Goal: Task Accomplishment & Management: Manage account settings

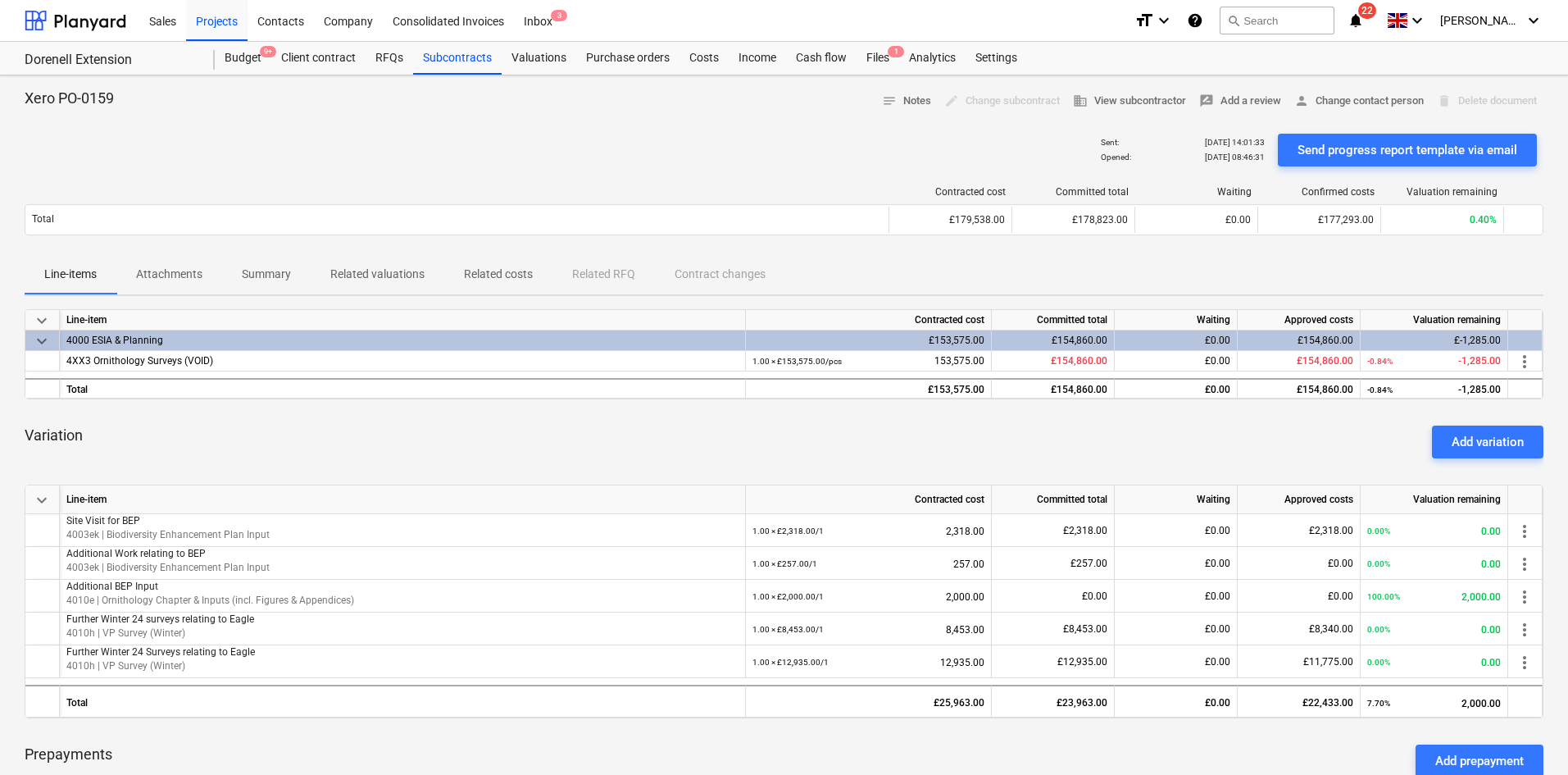
click at [1364, 28] on icon "notifications" at bounding box center [1355, 20] width 16 height 19
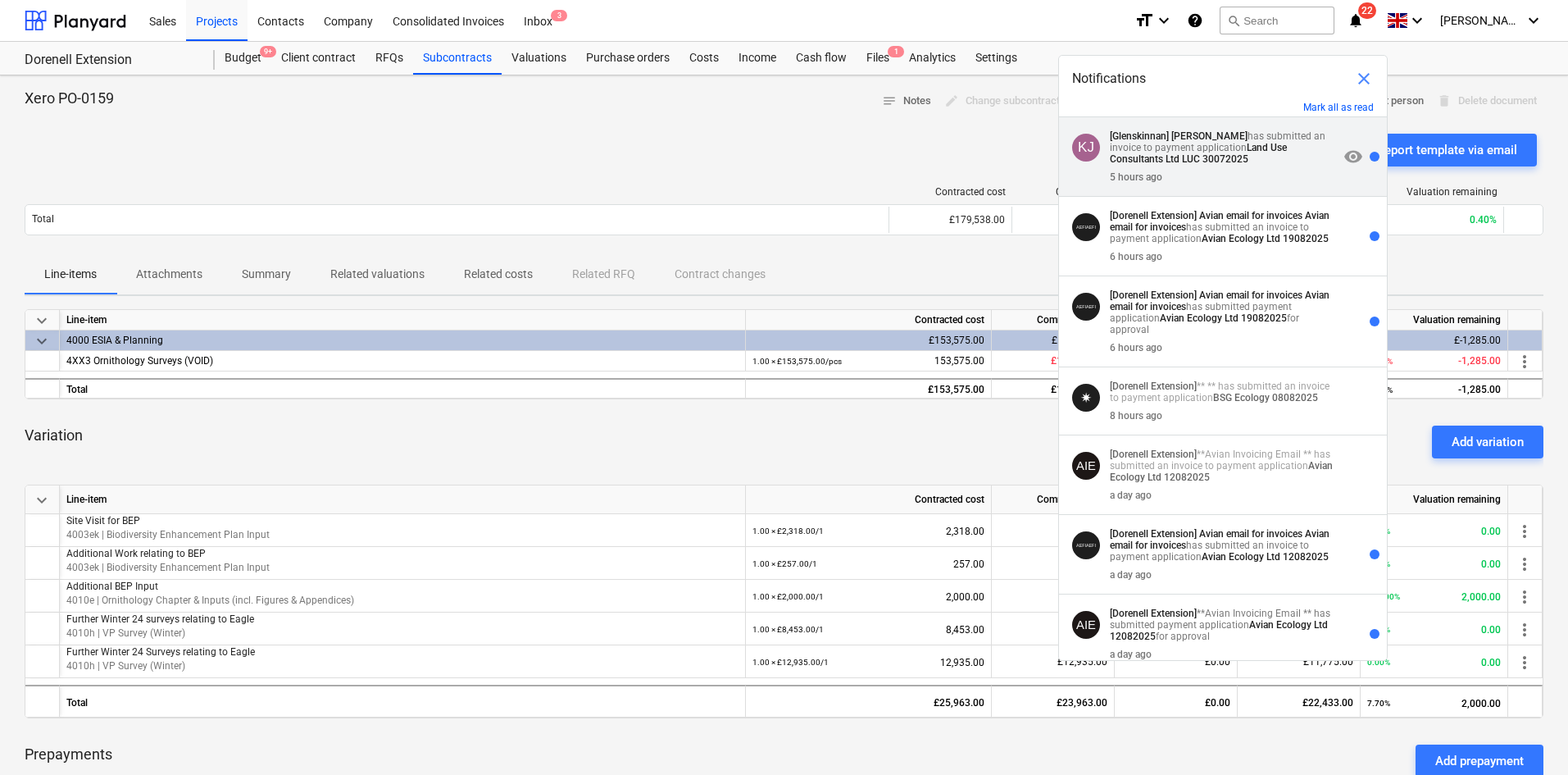
click at [1248, 150] on strong "Land Use Consultants Ltd LUC 30072025" at bounding box center [1198, 153] width 177 height 23
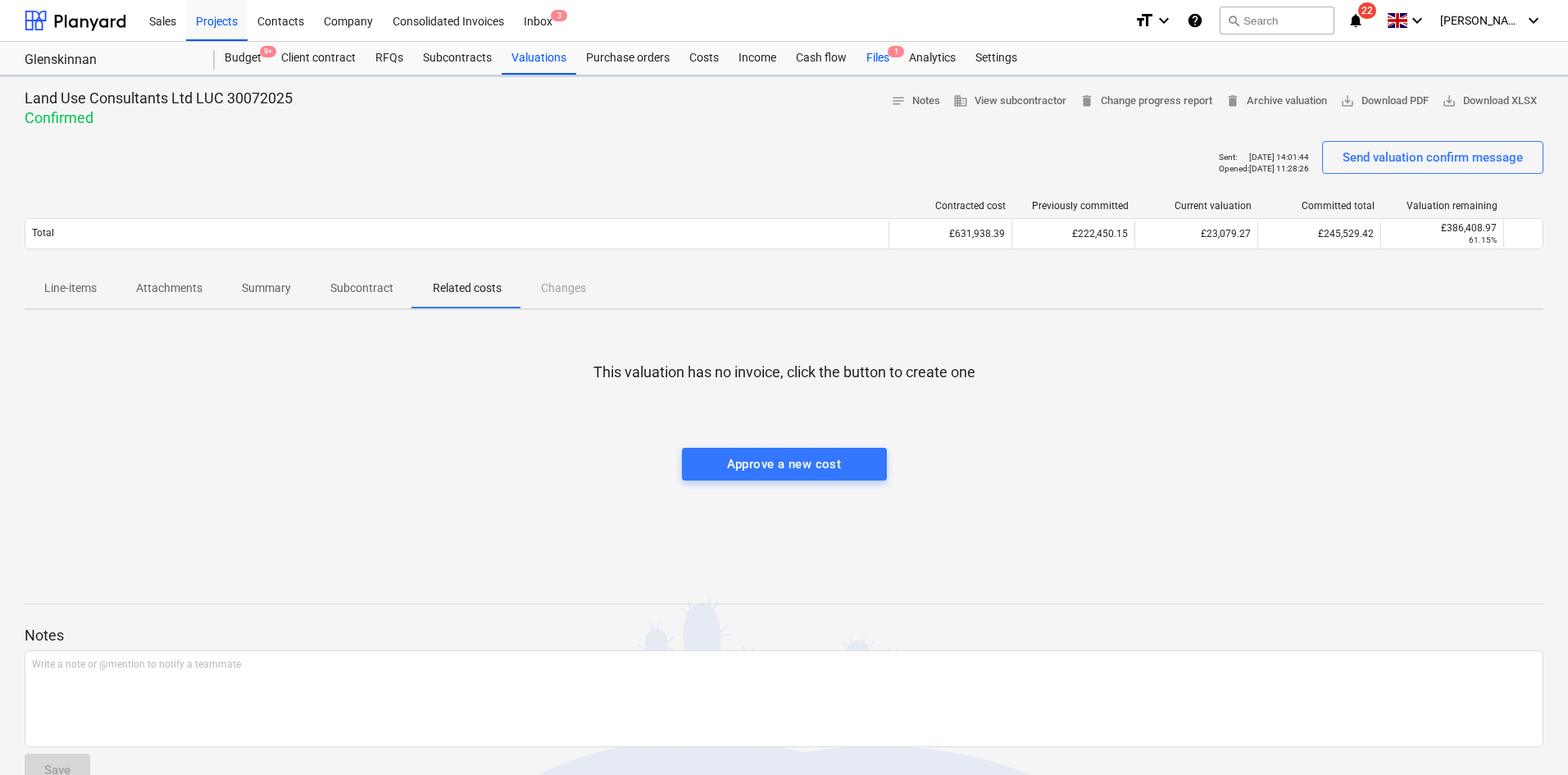
click at [874, 52] on div "Files 1" at bounding box center [878, 57] width 42 height 33
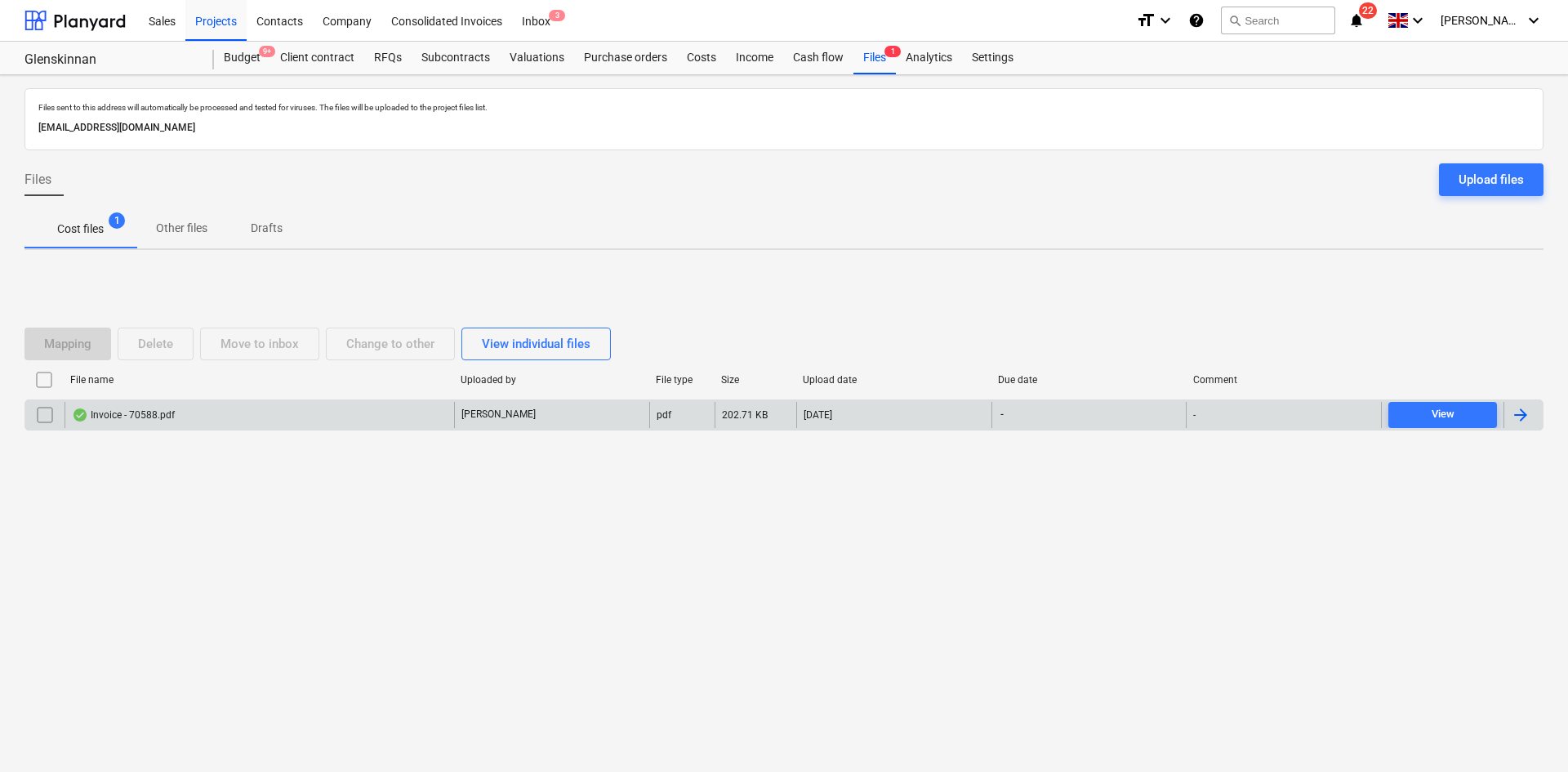
click at [253, 418] on div "Invoice - 70588.pdf" at bounding box center [259, 414] width 390 height 26
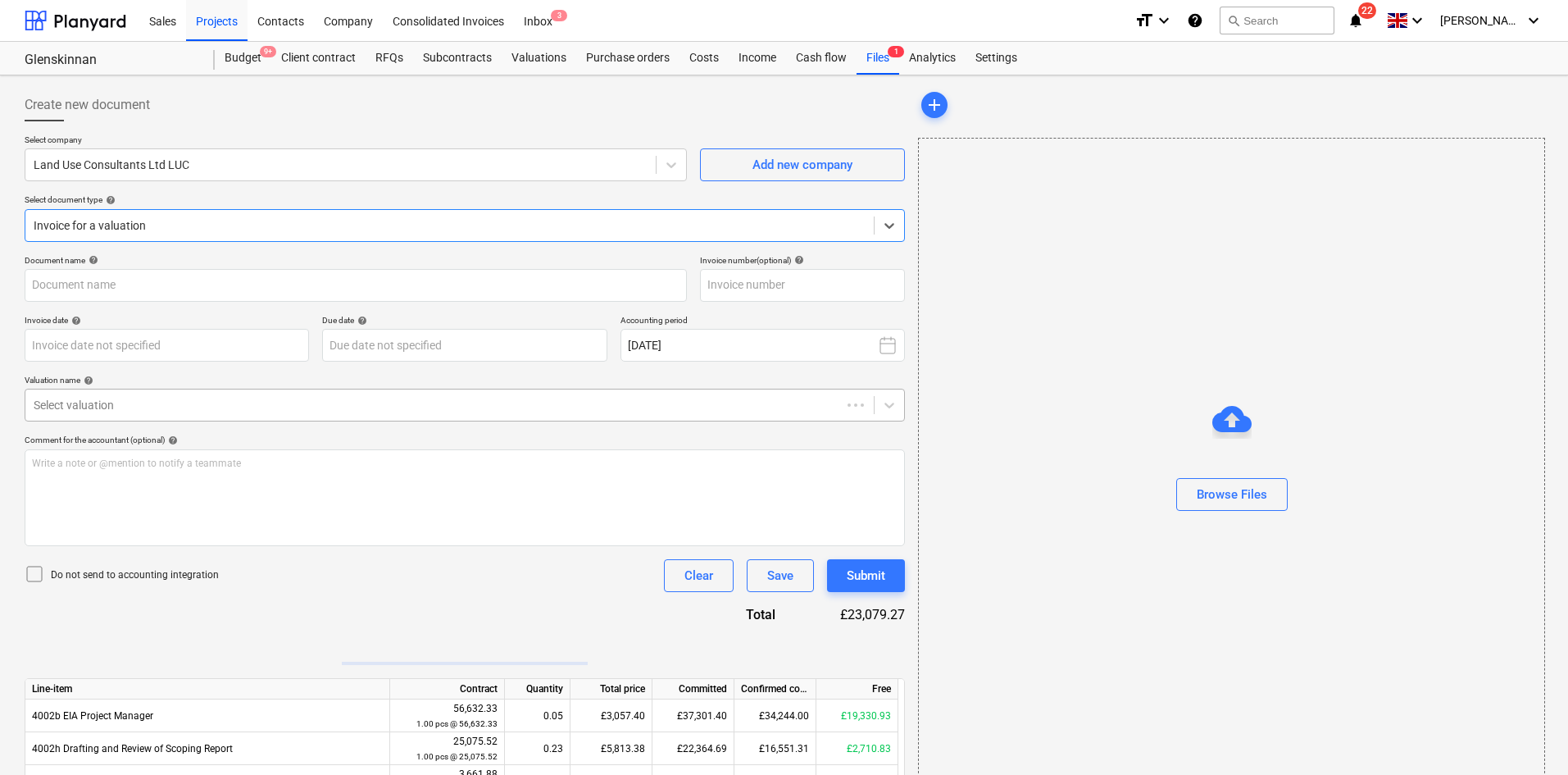
type input "70588"
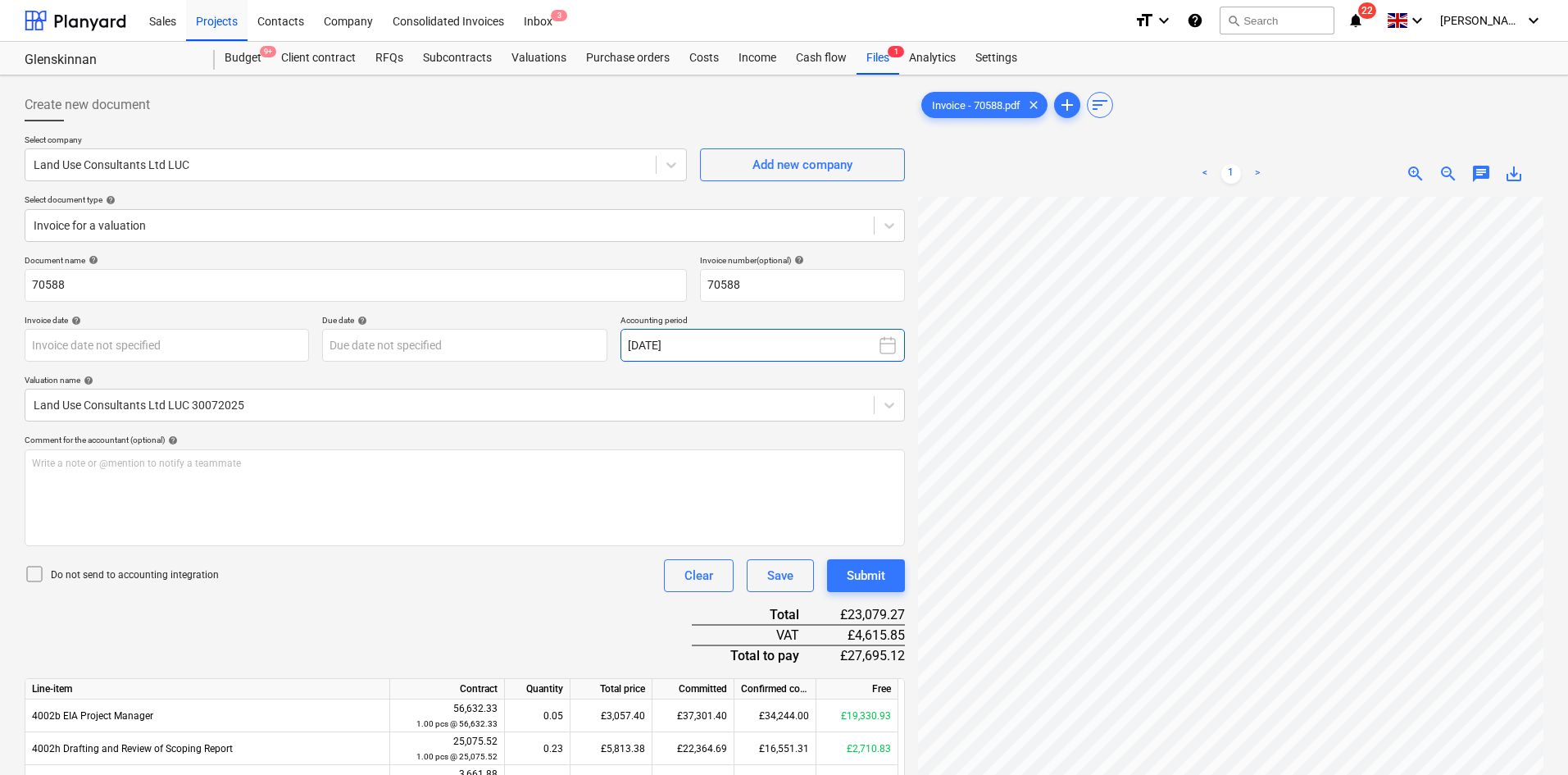
scroll to position [26, 107]
click at [110, 348] on body "Sales Projects Contacts Company Consolidated Invoices Inbox 3 format_size keybo…" at bounding box center [784, 387] width 1568 height 775
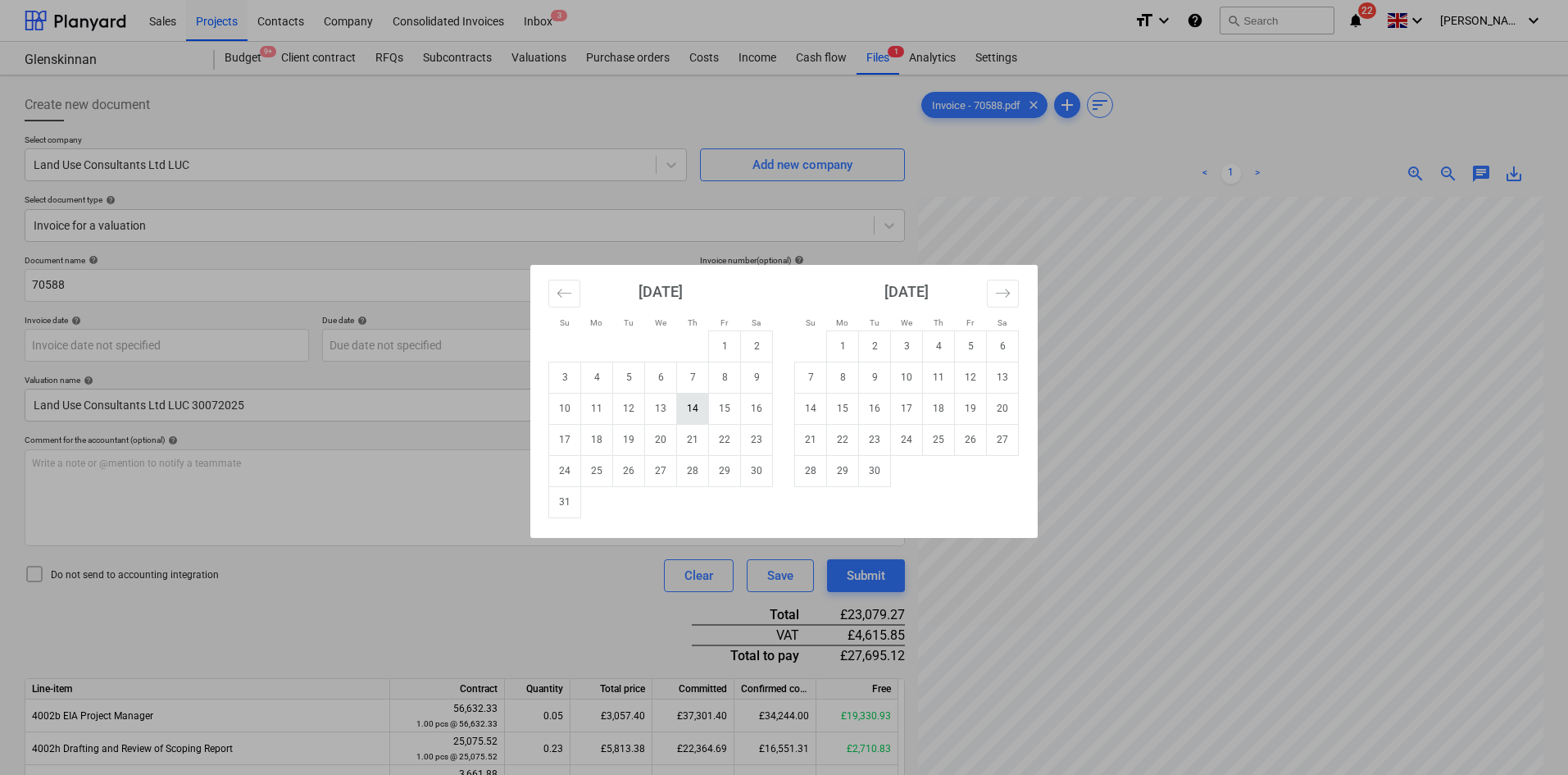
click at [693, 404] on td "14" at bounding box center [693, 408] width 32 height 31
type input "14 Aug 2025"
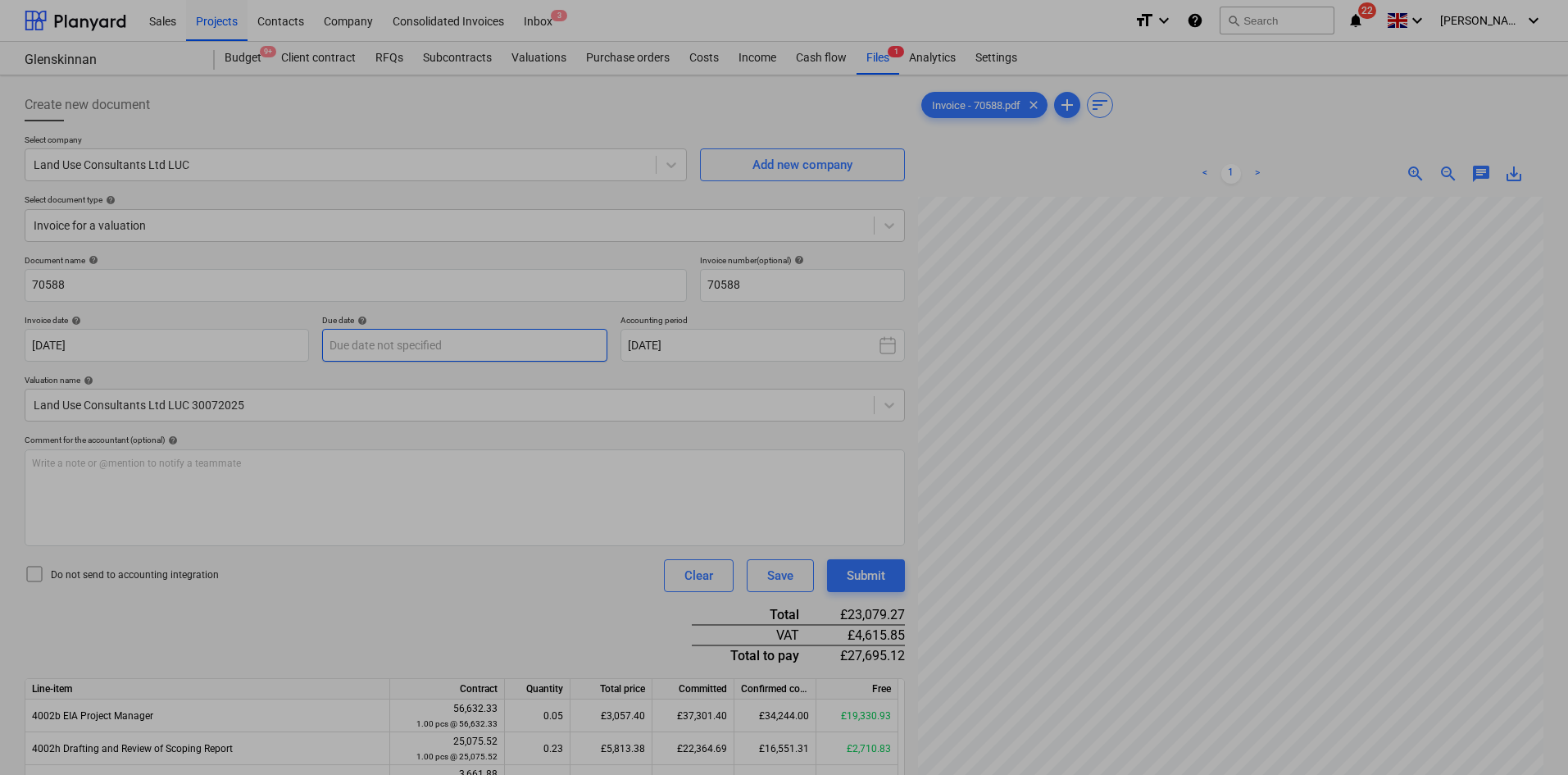
click at [476, 335] on body "Sales Projects Contacts Company Consolidated Invoices Inbox 3 format_size keybo…" at bounding box center [784, 387] width 1568 height 775
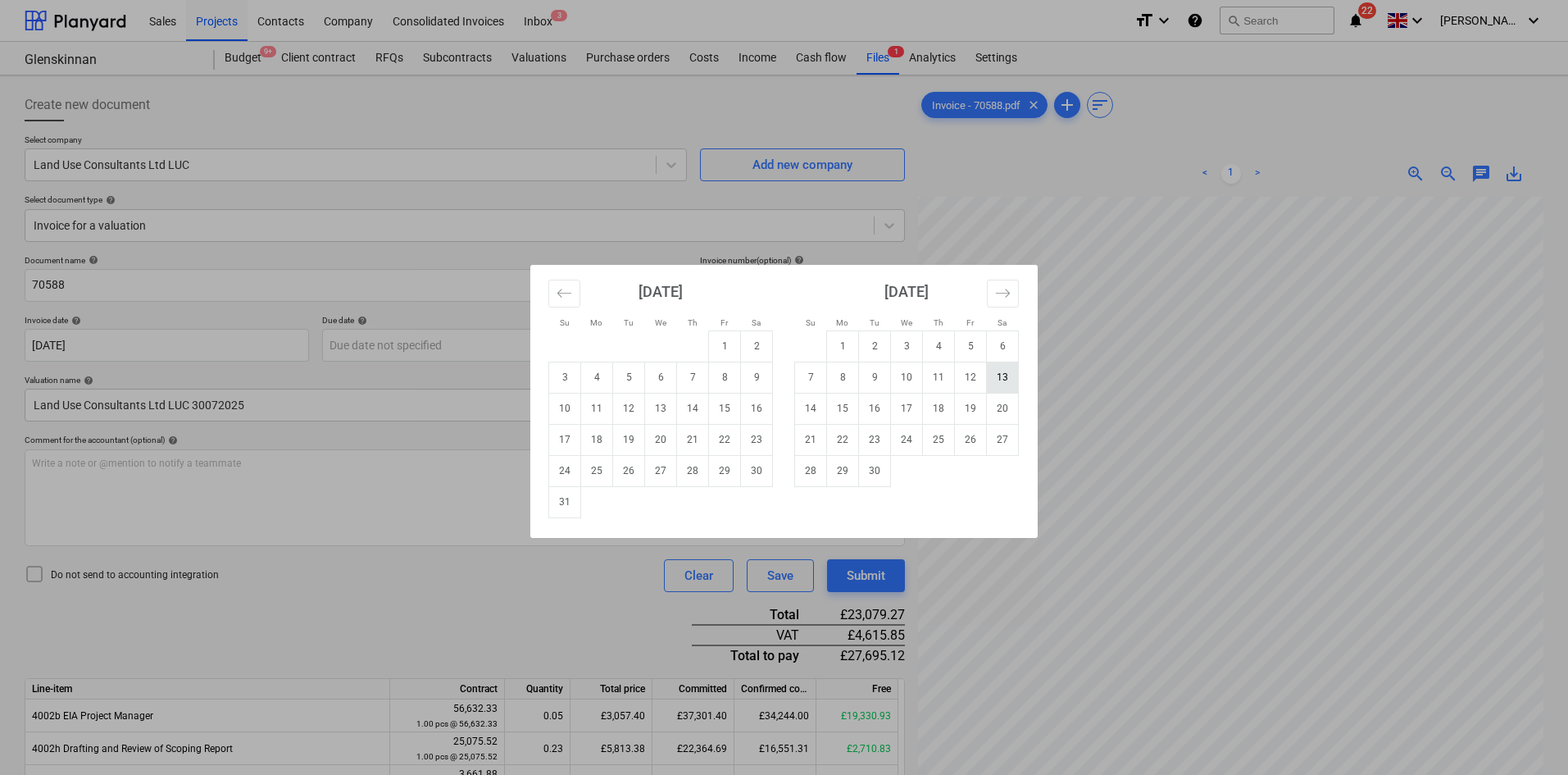
click at [996, 381] on td "13" at bounding box center [1003, 377] width 32 height 31
type input "13 Sep 2025"
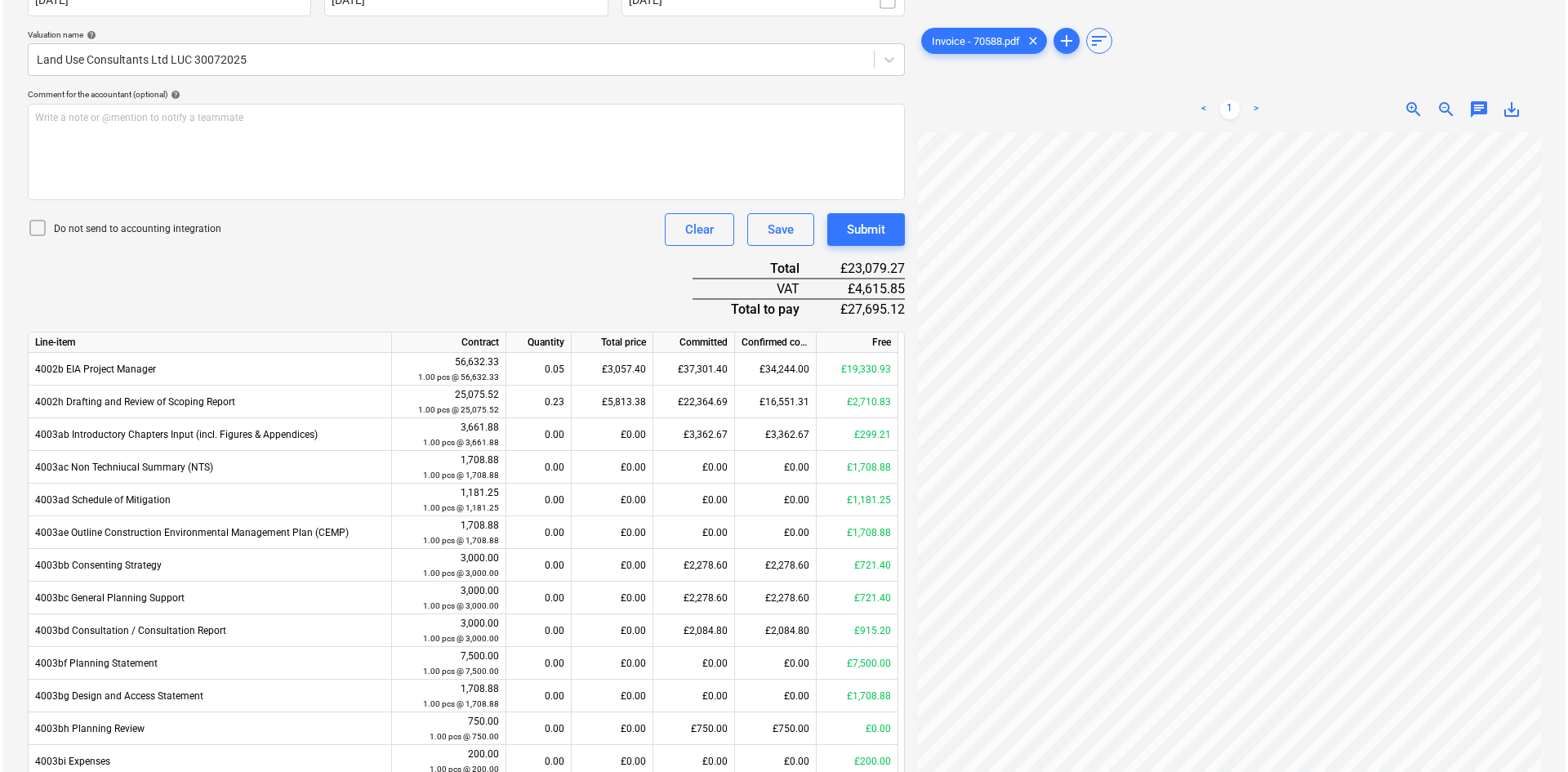
scroll to position [425, 0]
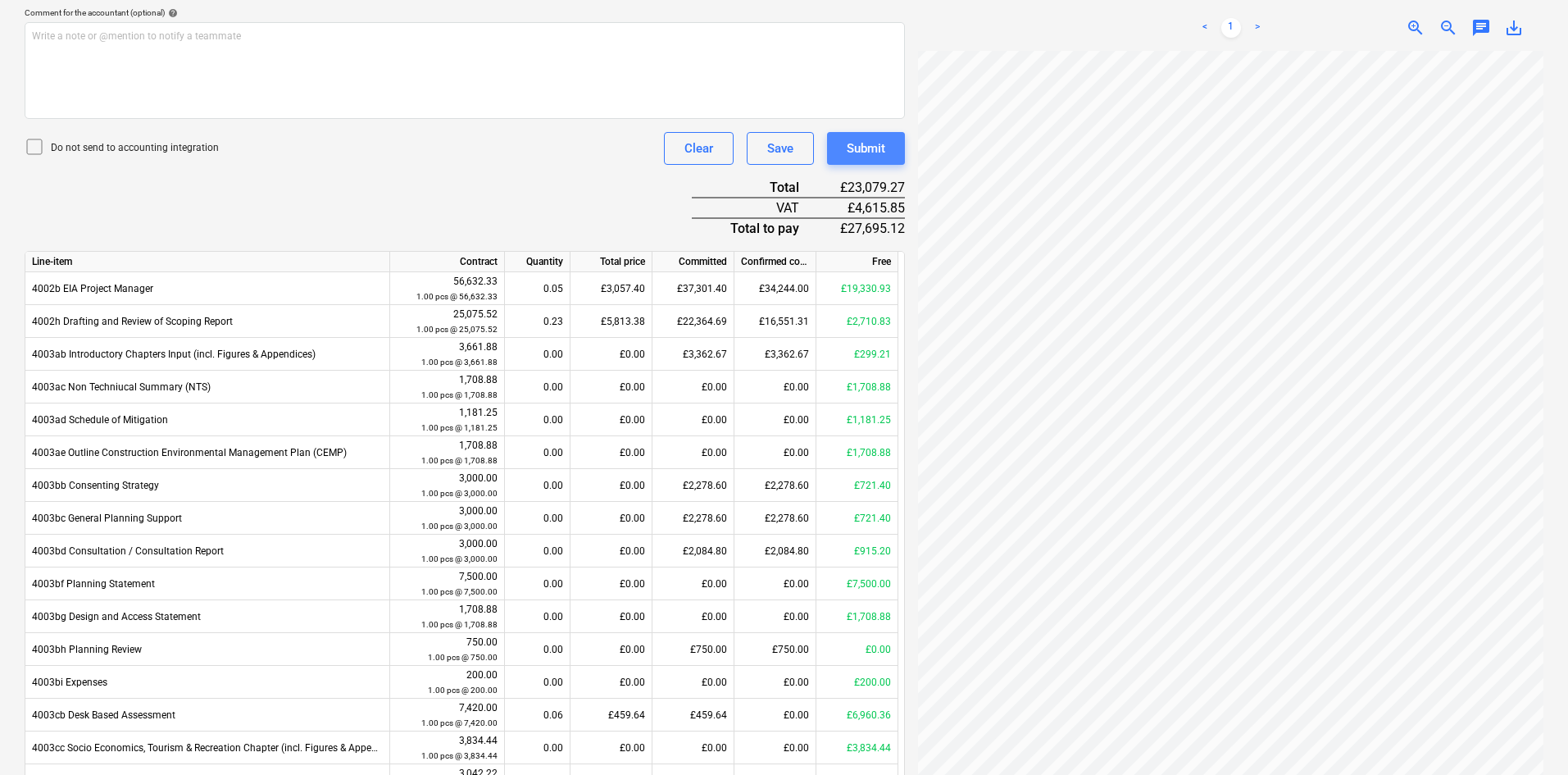
click at [863, 142] on div "Submit" at bounding box center [866, 148] width 39 height 21
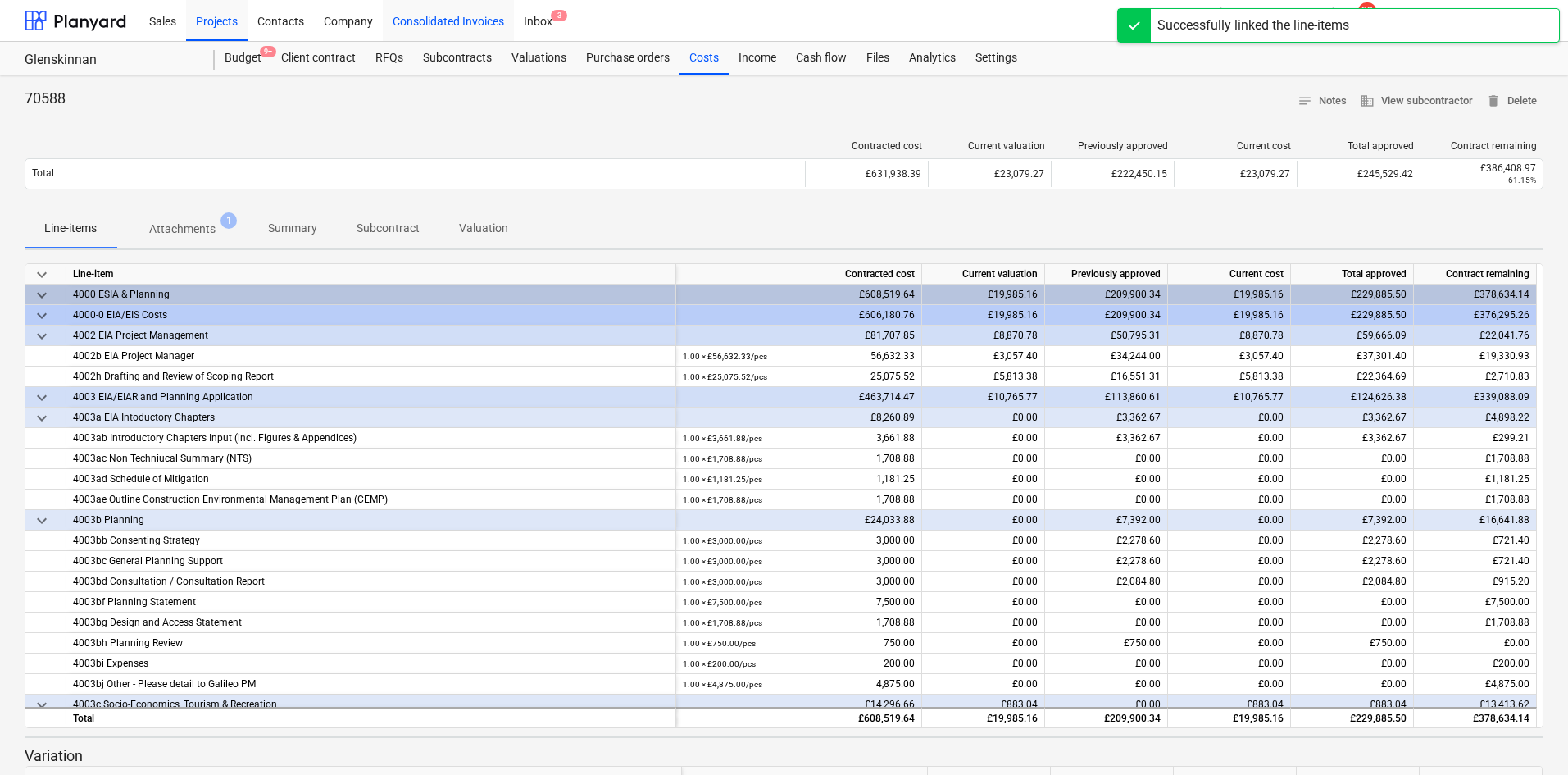
drag, startPoint x: 231, startPoint y: 23, endPoint x: 393, endPoint y: 26, distance: 162.0
click at [231, 23] on div "Projects" at bounding box center [216, 19] width 62 height 41
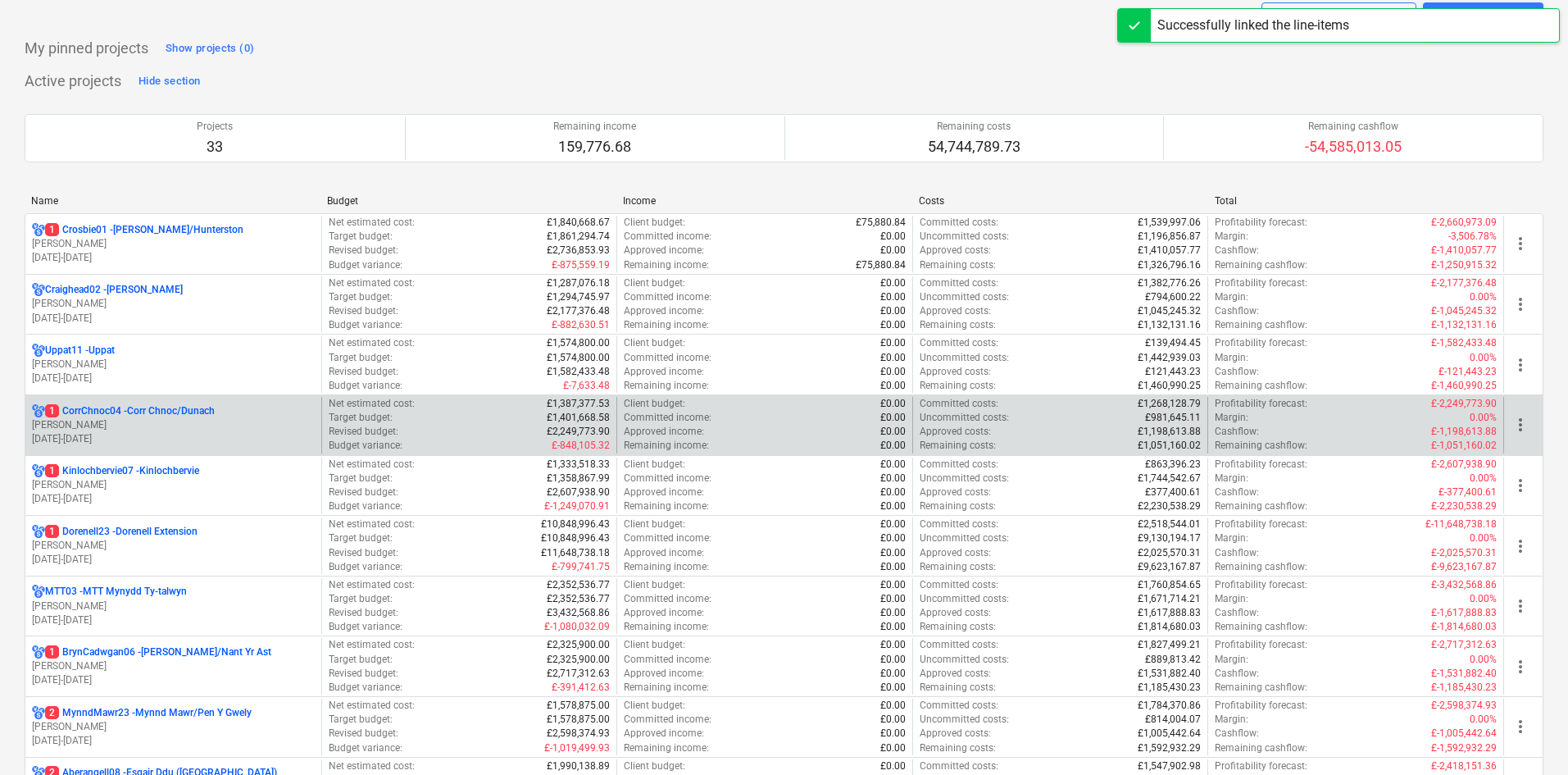
scroll to position [82, 0]
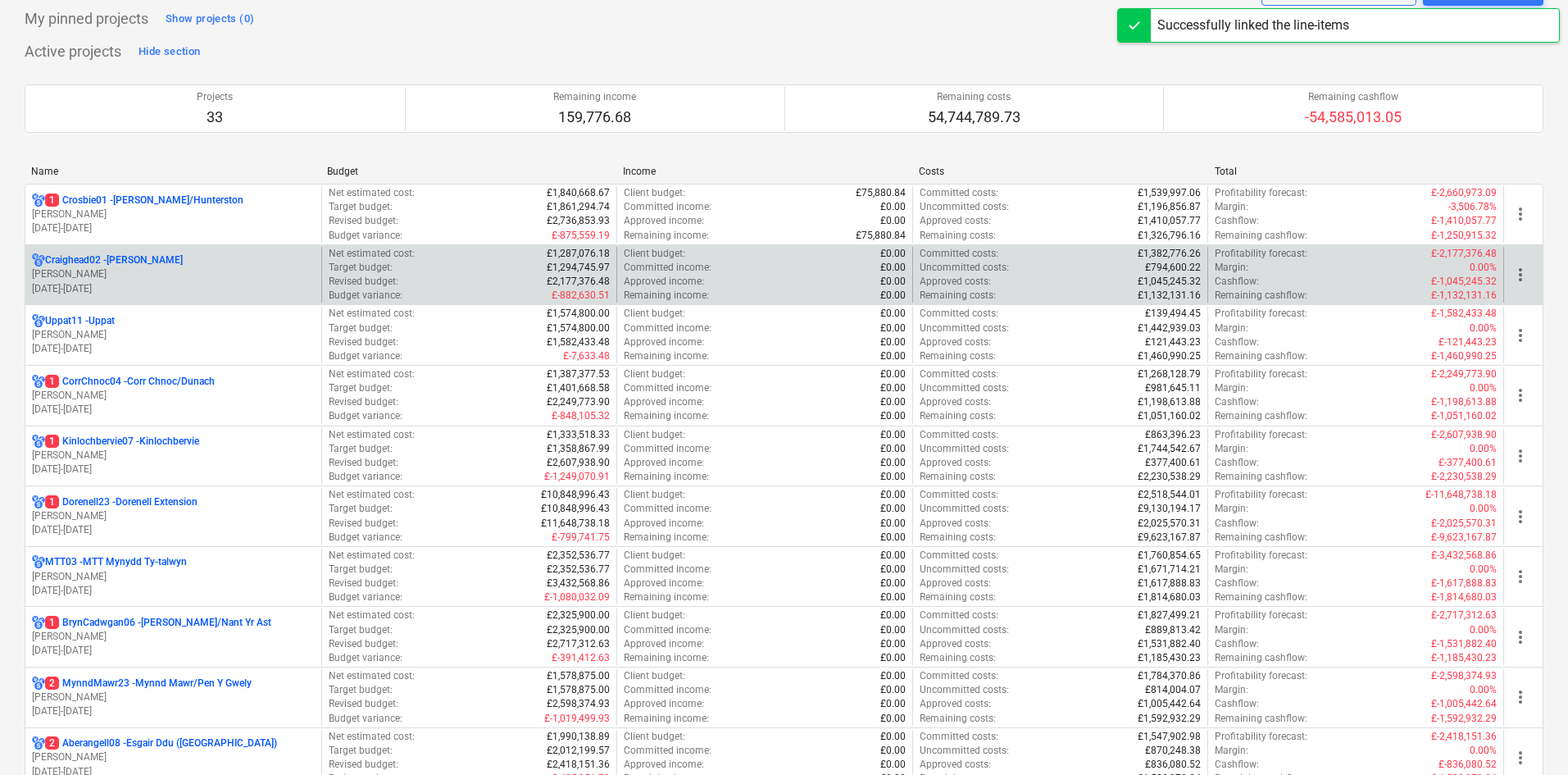
click at [222, 271] on p "[PERSON_NAME]" at bounding box center [173, 274] width 283 height 14
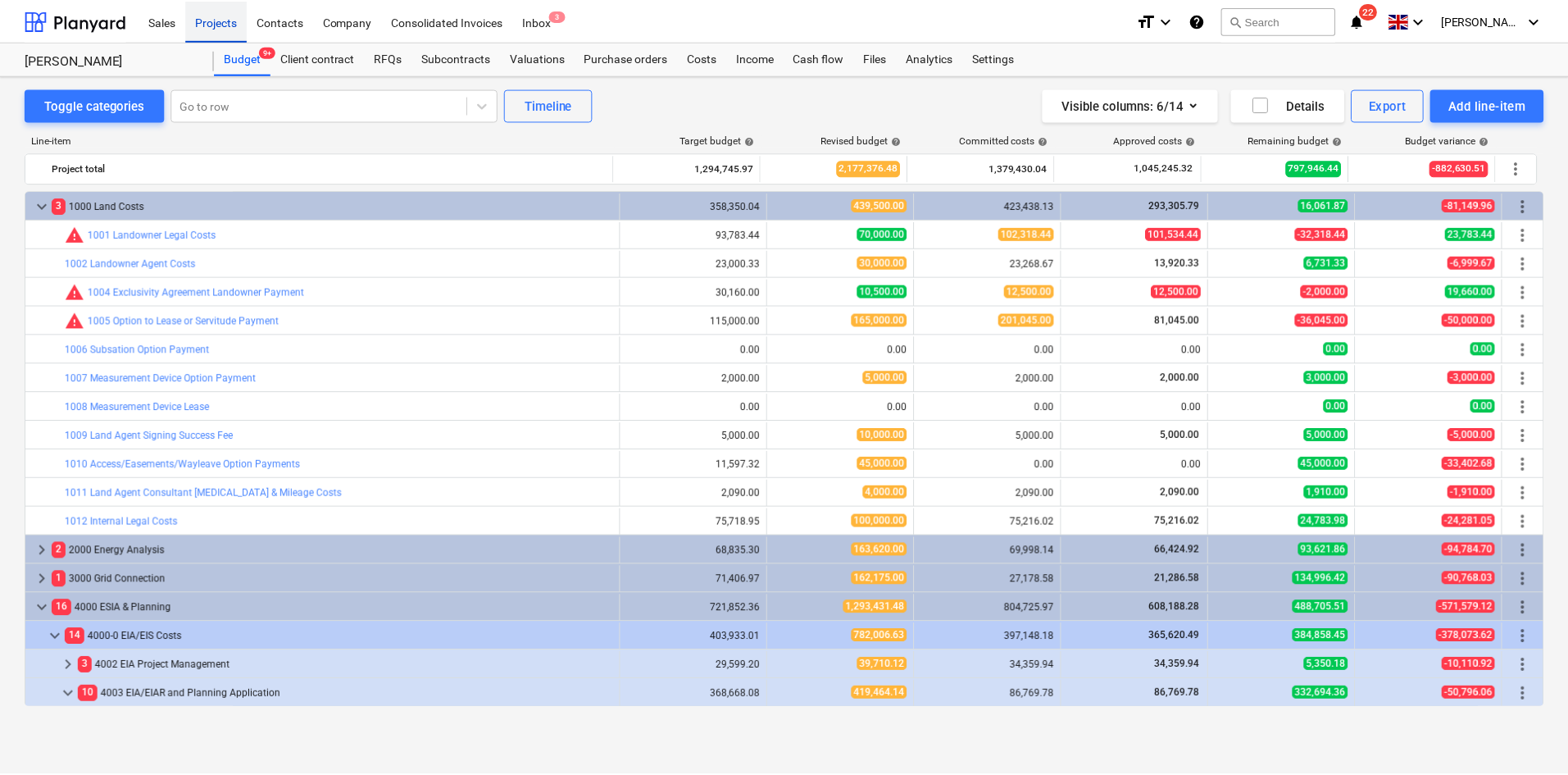
scroll to position [371, 0]
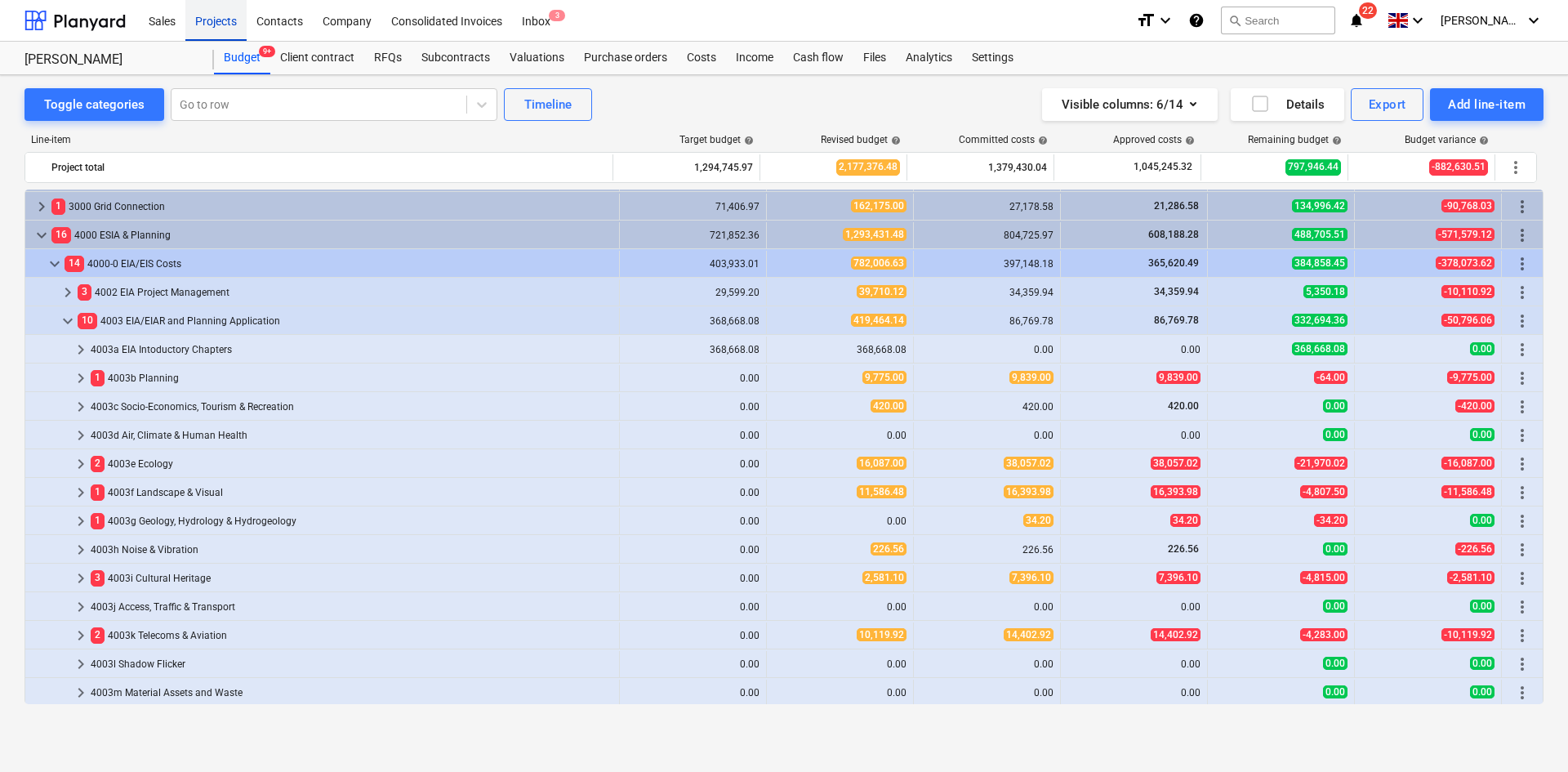
click at [216, 24] on div "Projects" at bounding box center [216, 19] width 61 height 41
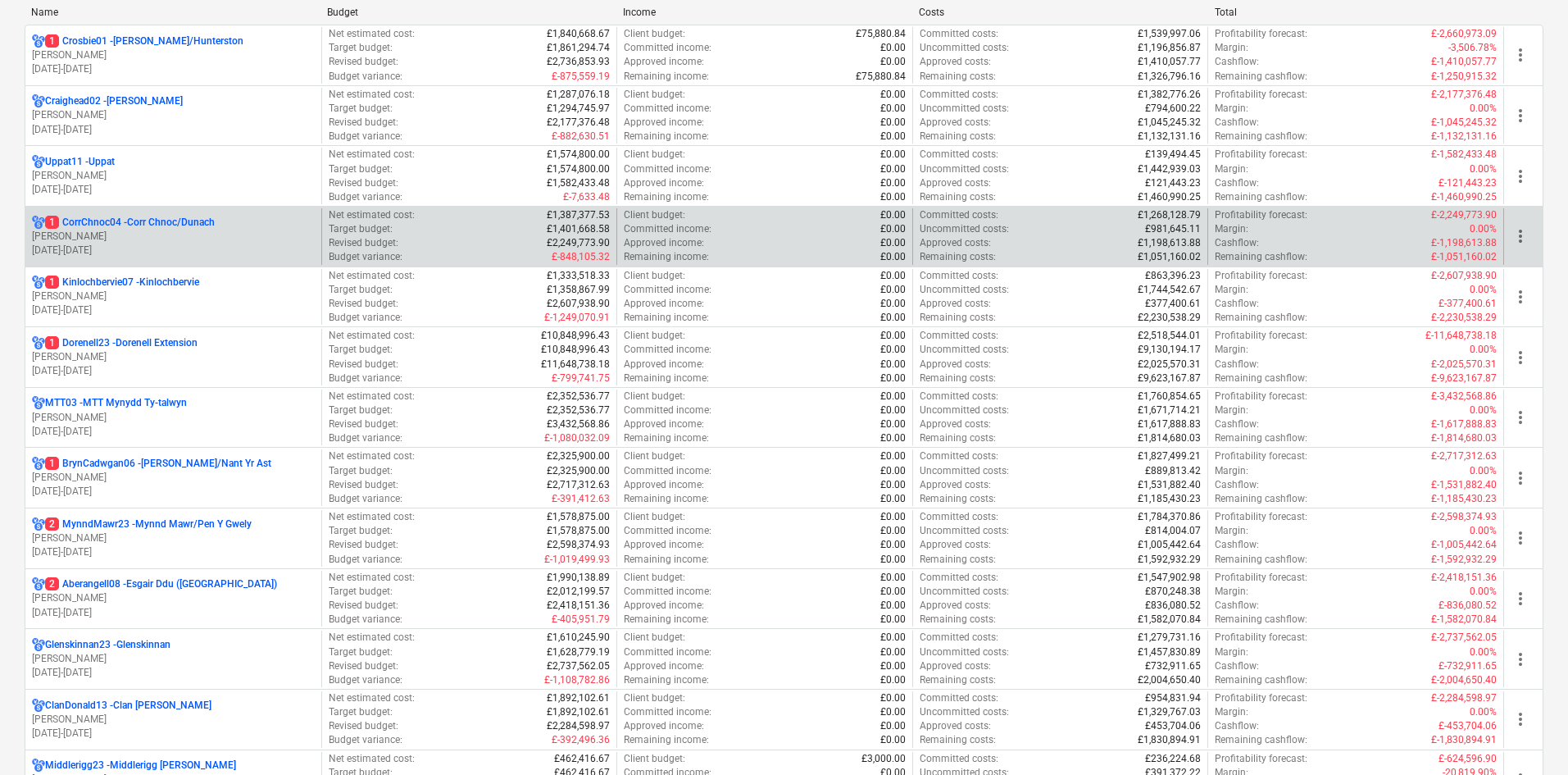
scroll to position [246, 0]
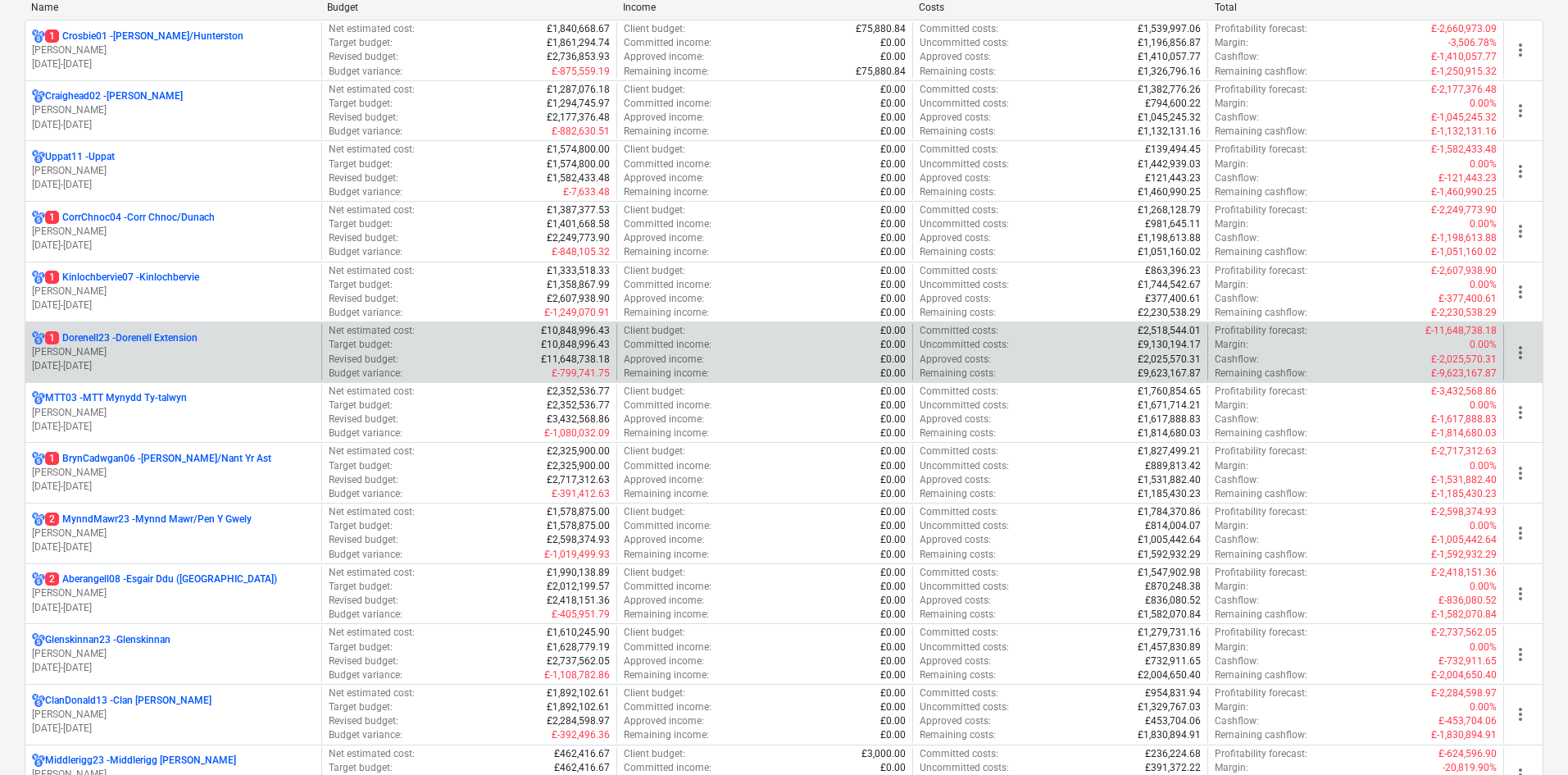
click at [229, 336] on div "1 Dorenell23 - Dorenell Extension" at bounding box center [173, 338] width 283 height 14
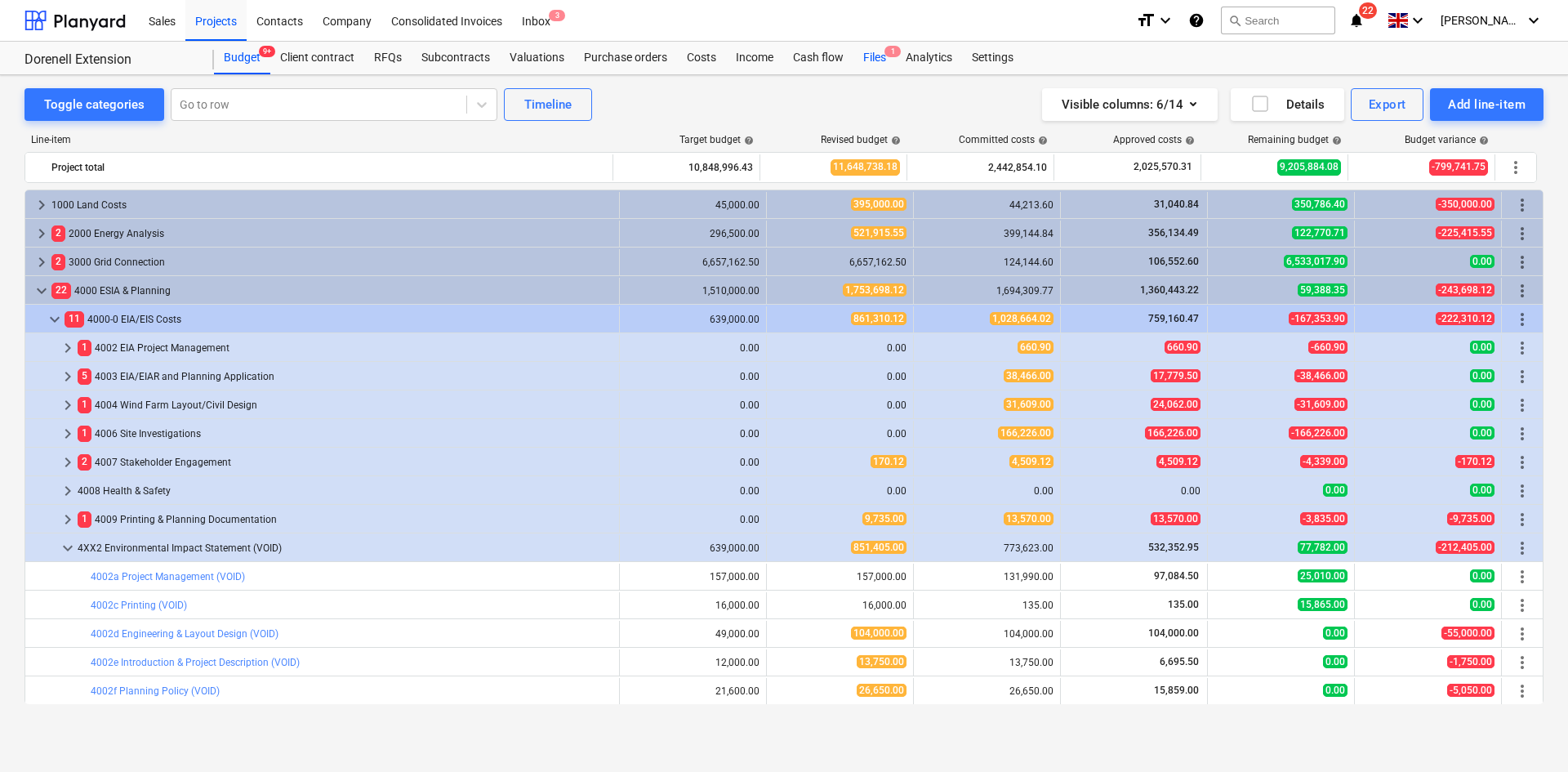
click at [869, 61] on div "Files 1" at bounding box center [875, 57] width 42 height 33
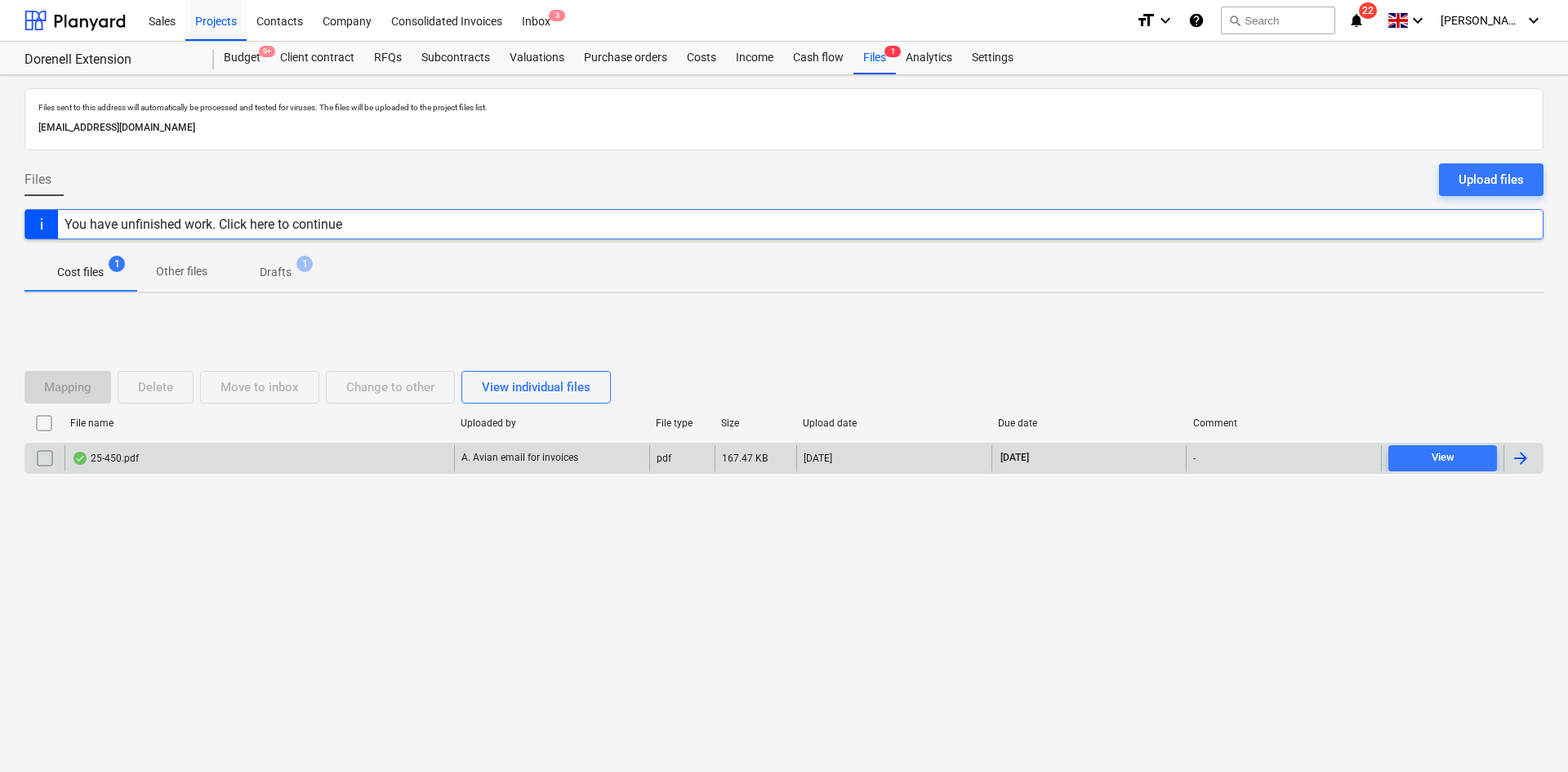
click at [285, 452] on div "25-450.pdf" at bounding box center [259, 458] width 390 height 26
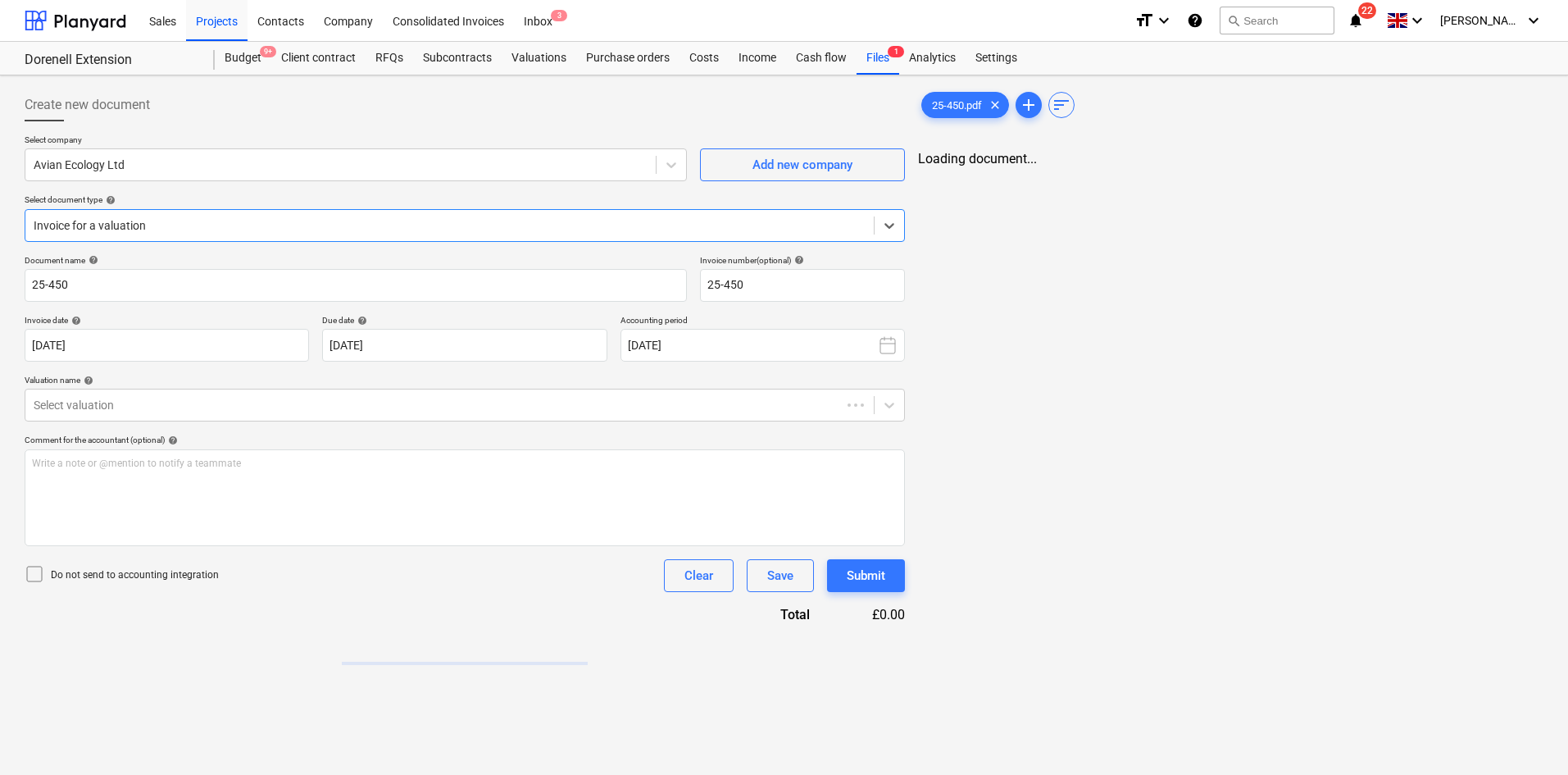
type input "25-450"
type input "[DATE]"
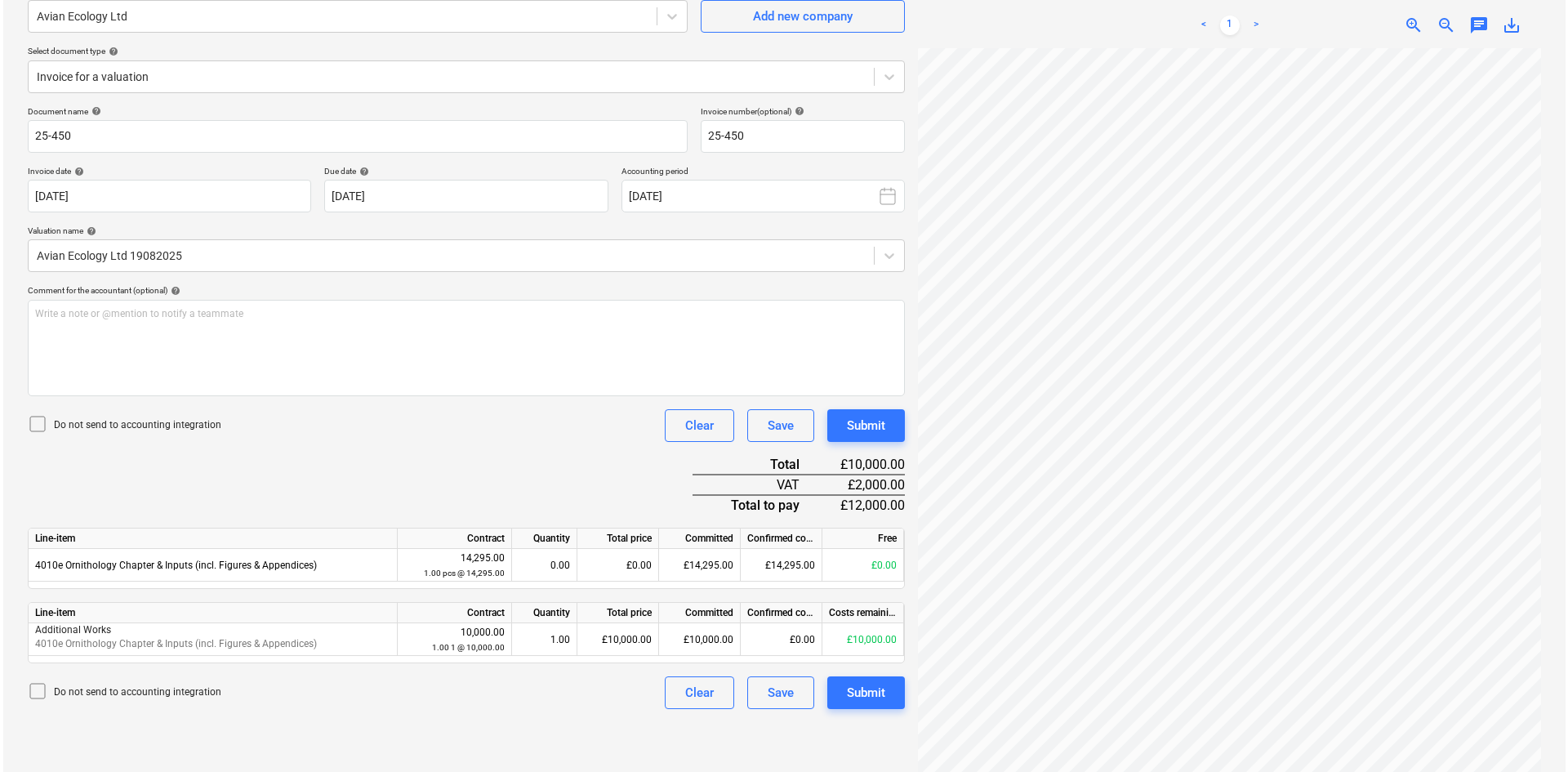
scroll to position [163, 0]
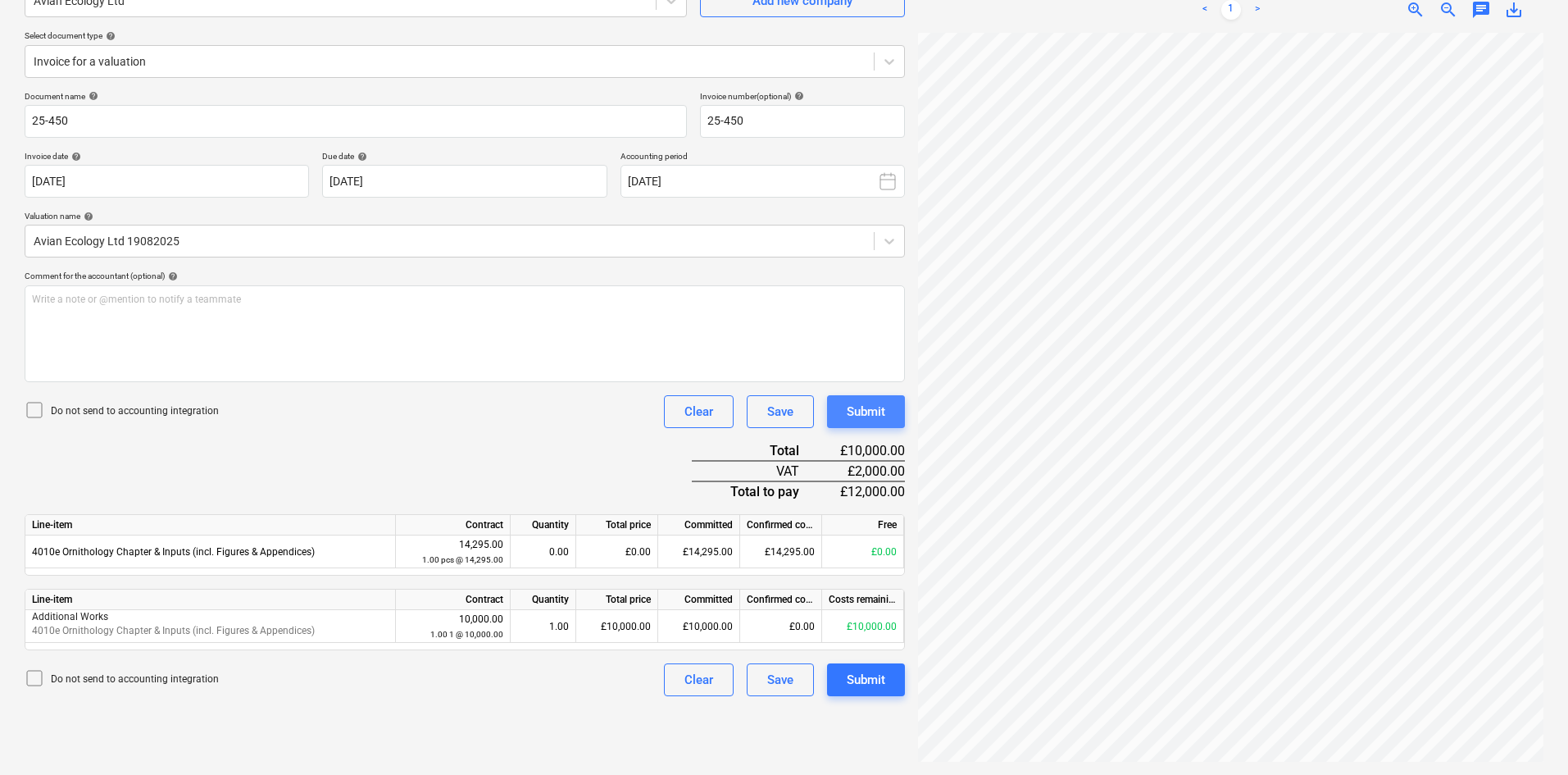
click at [862, 412] on div "Submit" at bounding box center [866, 411] width 39 height 21
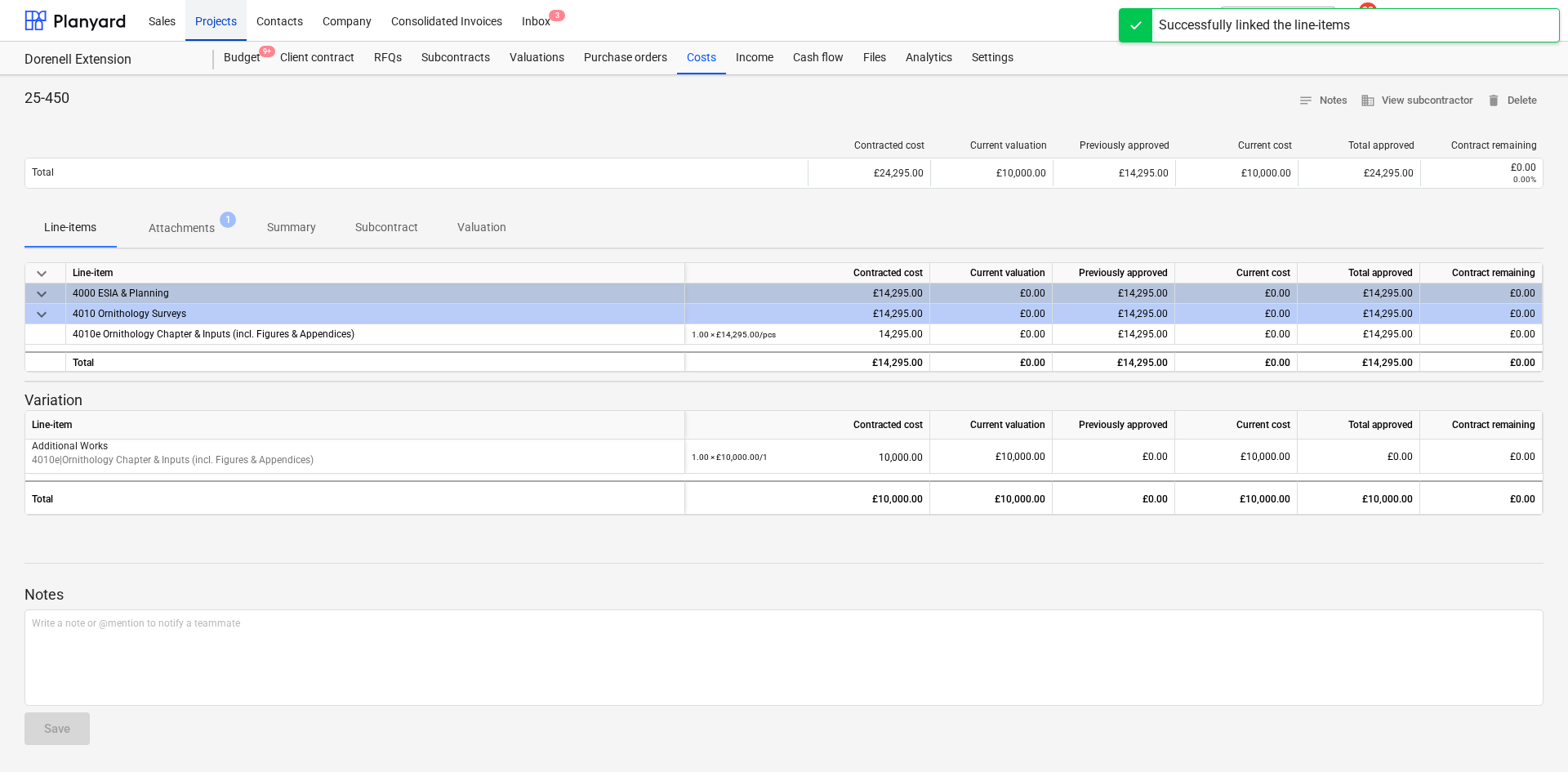
click at [210, 19] on div "Projects" at bounding box center [216, 19] width 61 height 41
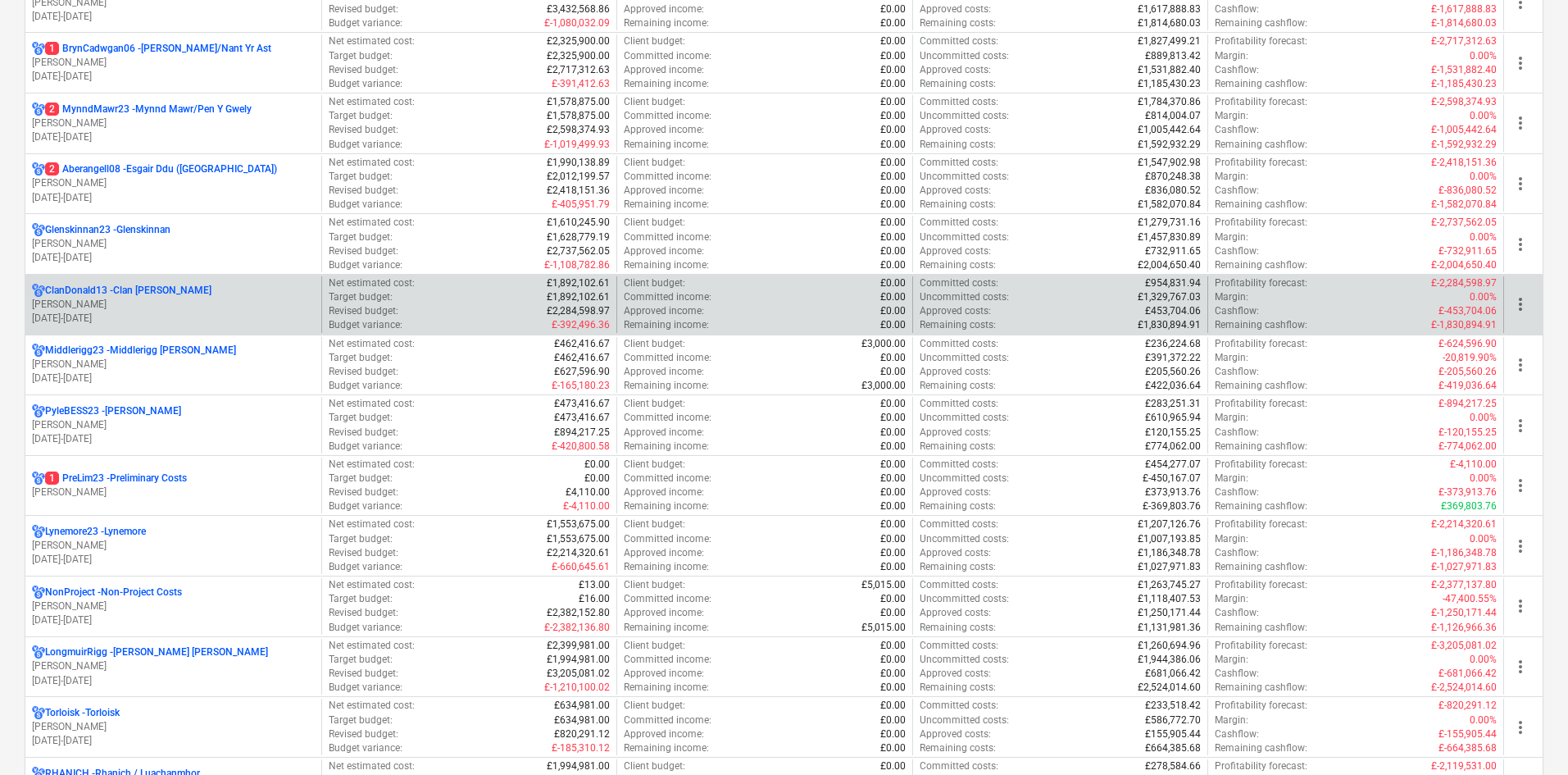
scroll to position [738, 0]
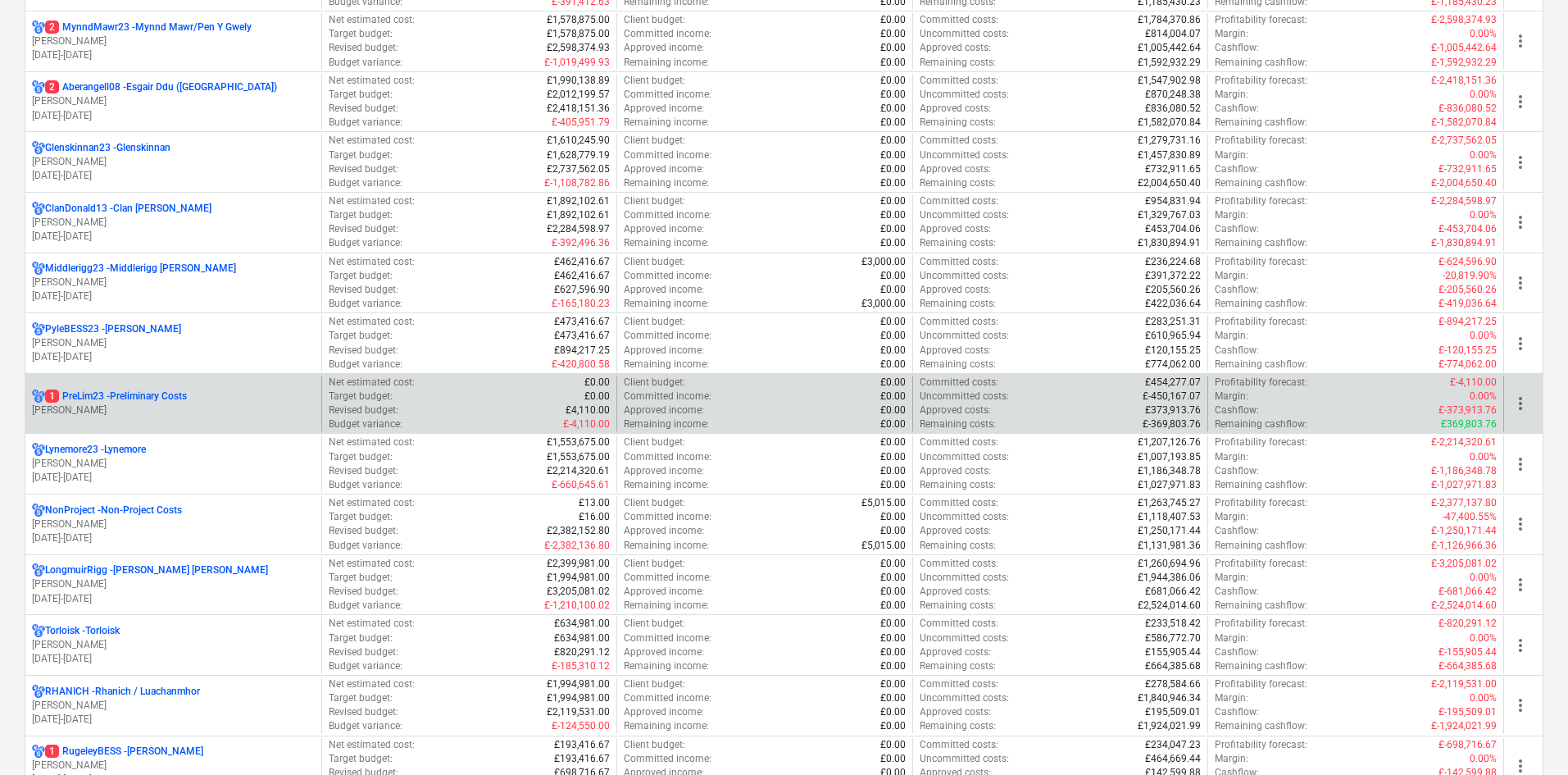
click at [235, 403] on p "[PERSON_NAME]" at bounding box center [173, 410] width 283 height 14
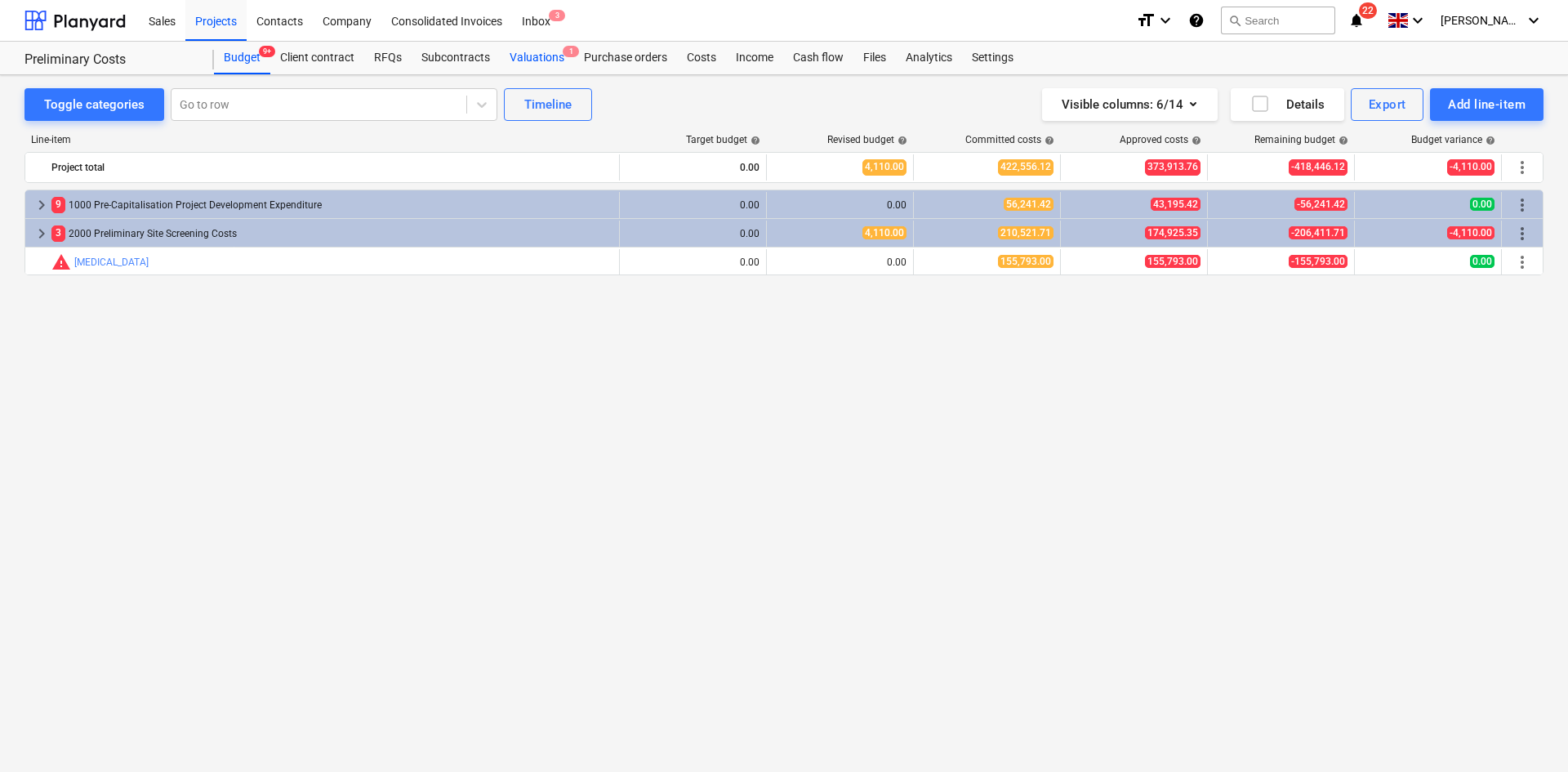
click at [541, 45] on div "Valuations 1" at bounding box center [537, 57] width 74 height 33
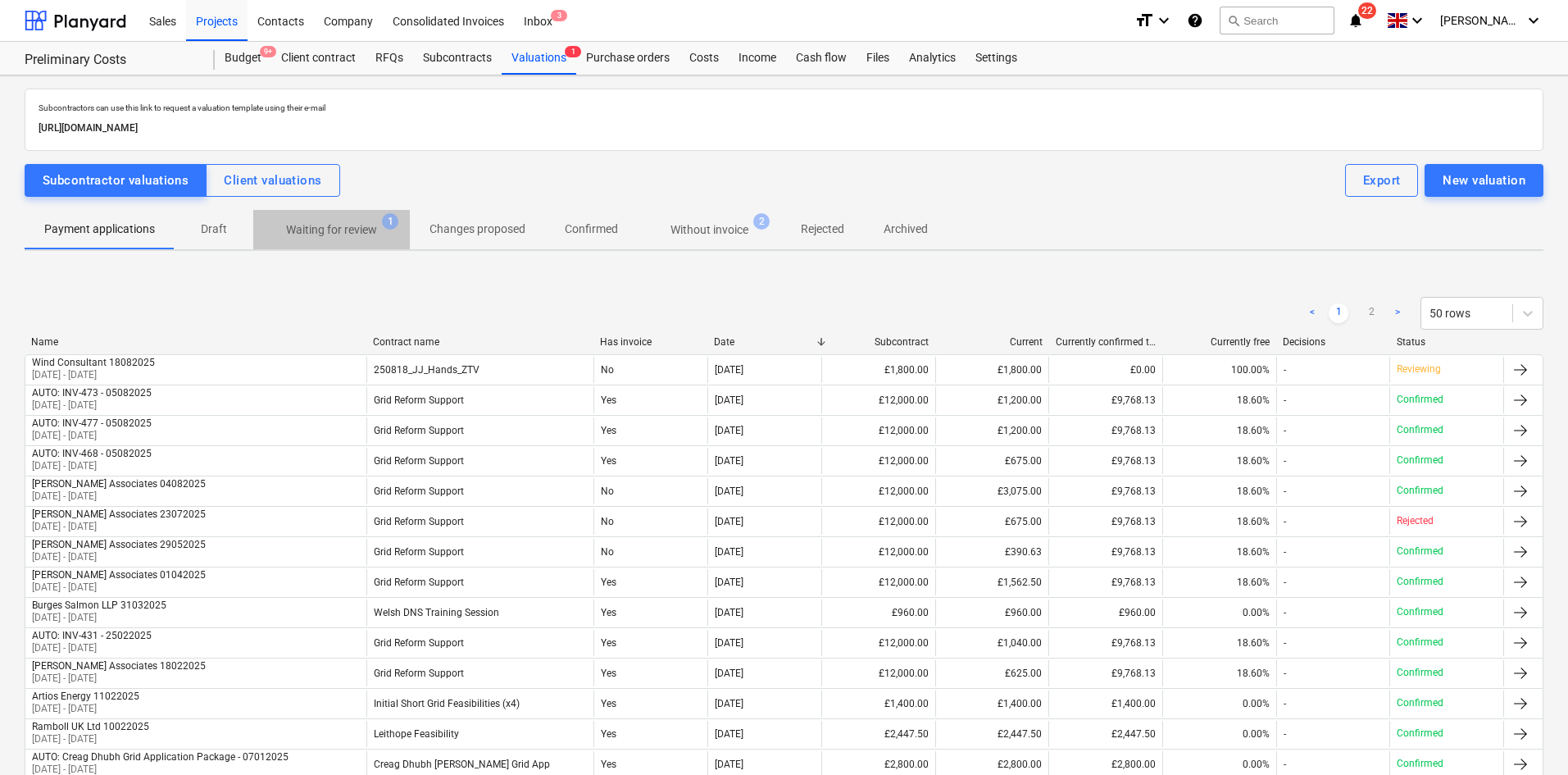
click at [340, 237] on p "Waiting for review" at bounding box center [332, 230] width 91 height 17
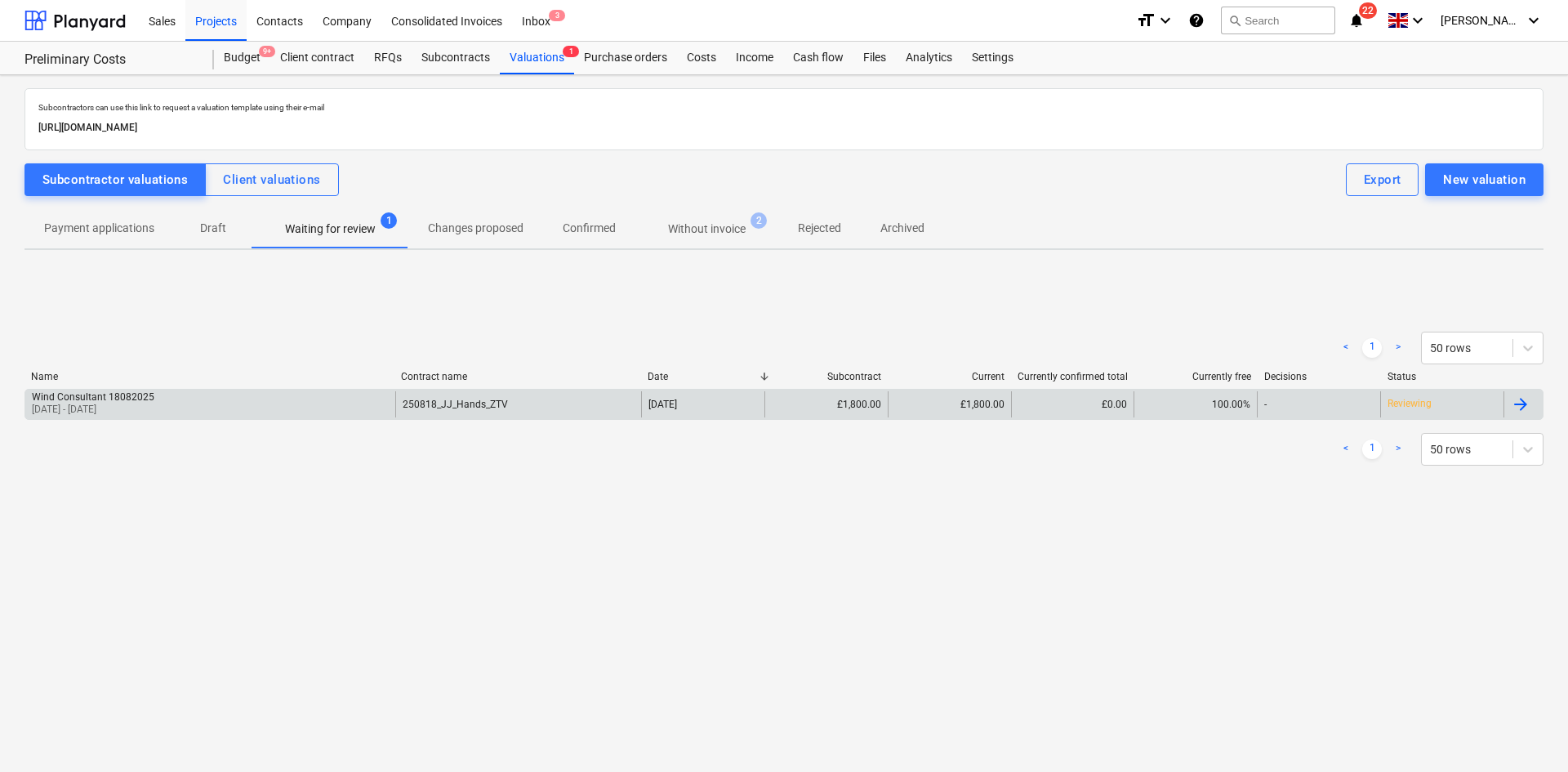
click at [216, 407] on div "Wind Consultant 18082025 18 Aug 2025 - 22 Aug 2025" at bounding box center [210, 404] width 370 height 26
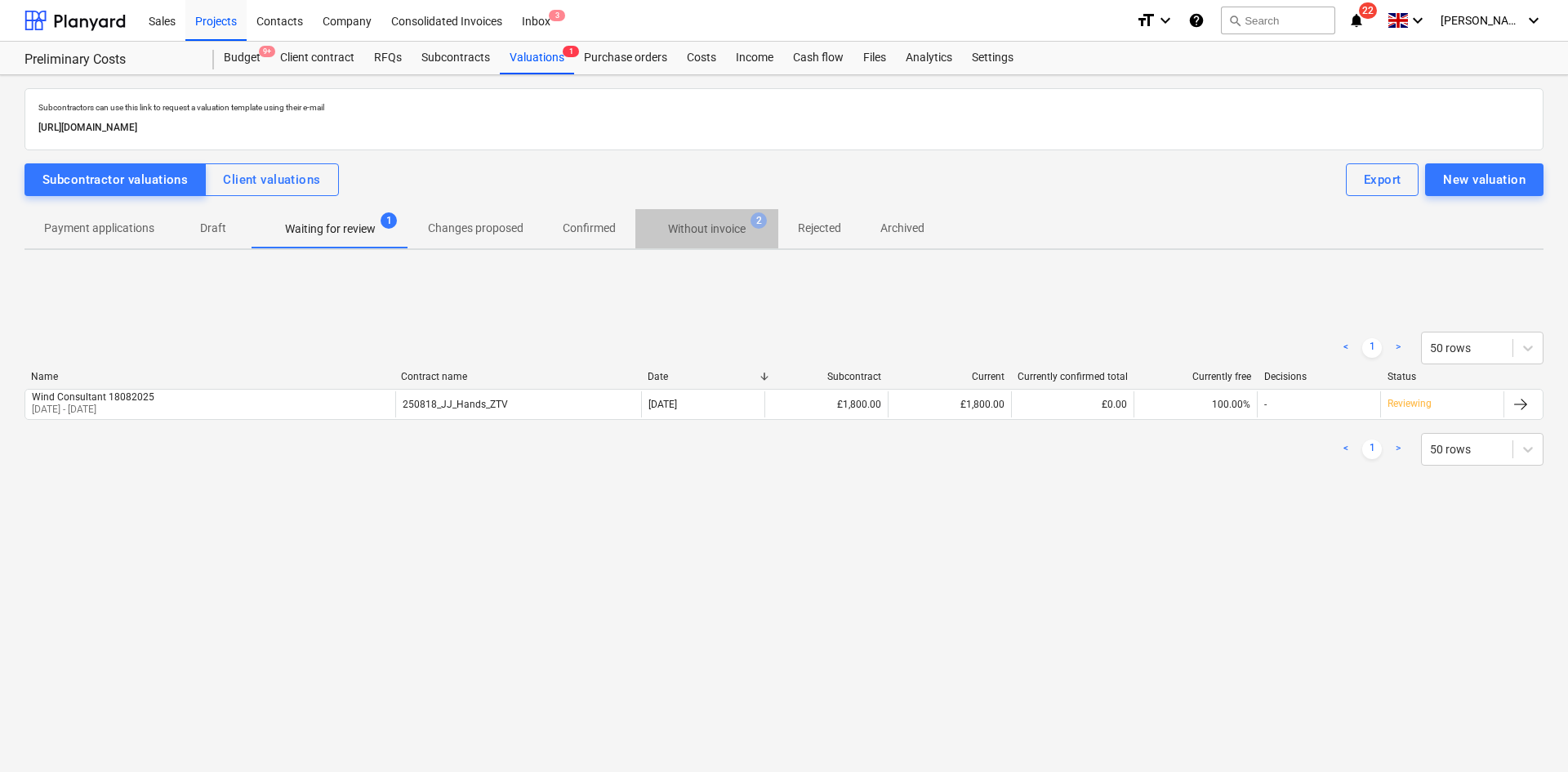
click at [685, 228] on p "Without invoice" at bounding box center [707, 229] width 77 height 17
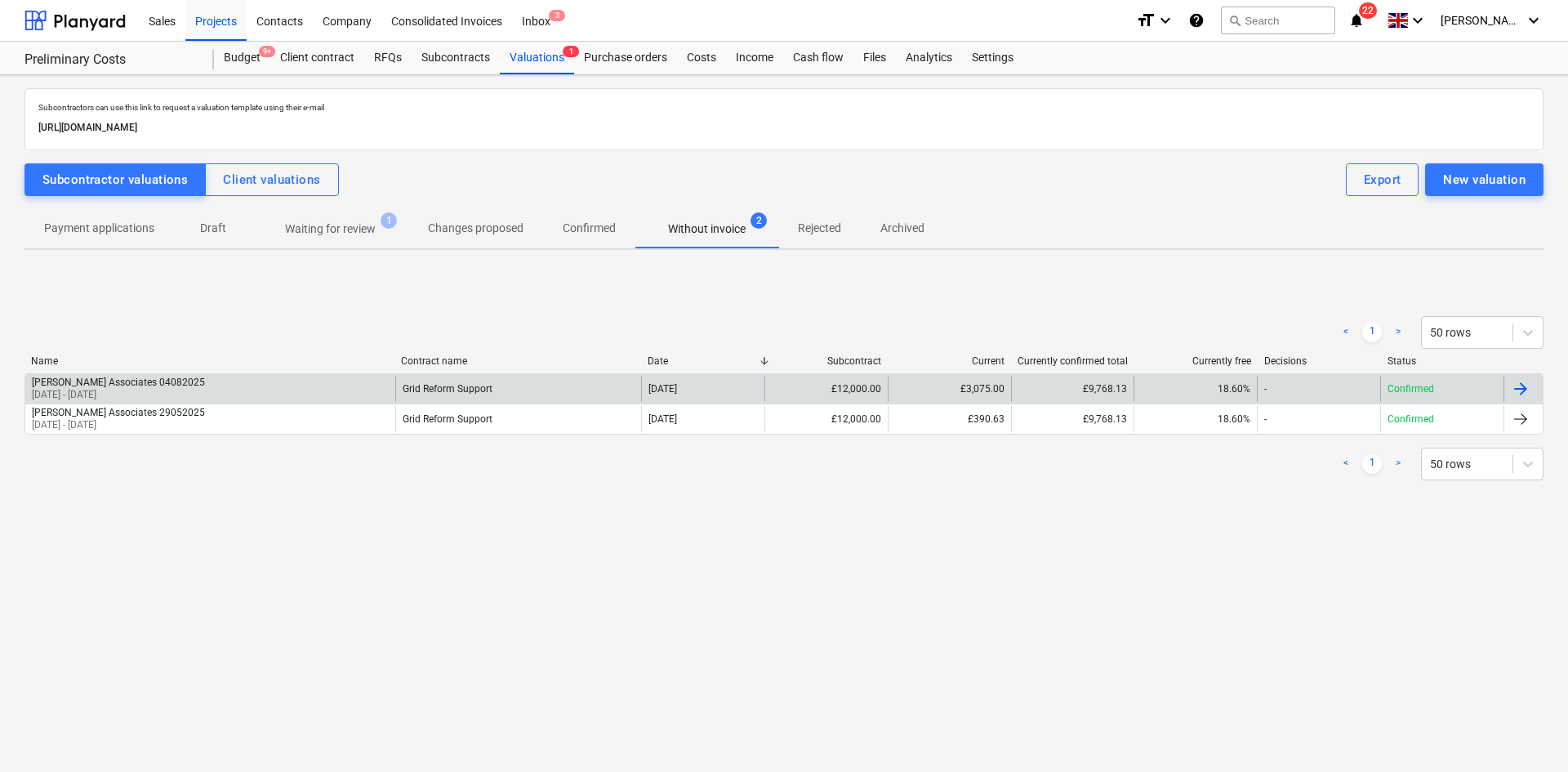
click at [300, 387] on div "Hutcheson Associates 04082025 01 May 2025 - 31 Jul 2025" at bounding box center [210, 388] width 370 height 26
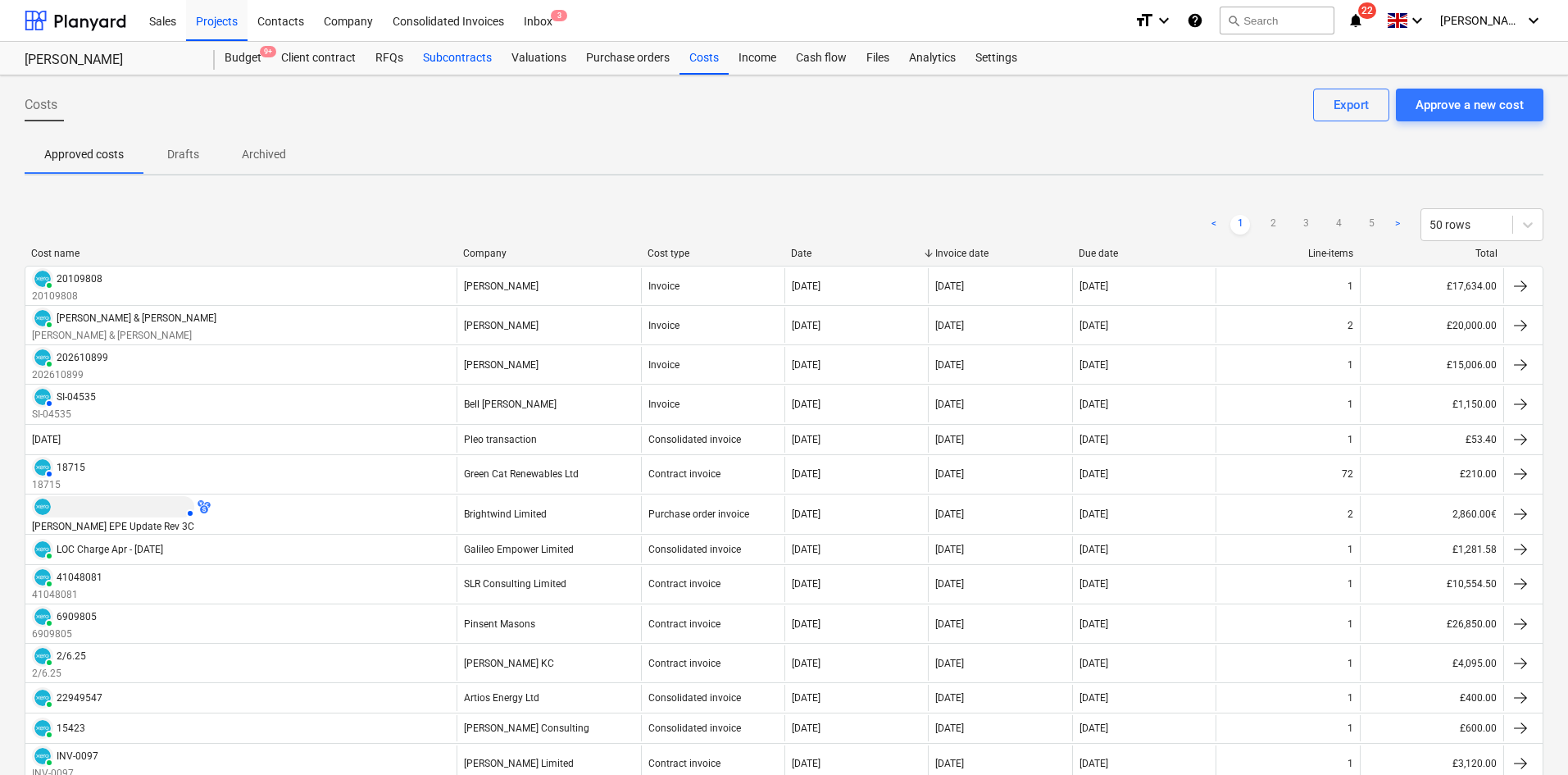
click at [461, 55] on div "Subcontracts" at bounding box center [457, 57] width 89 height 33
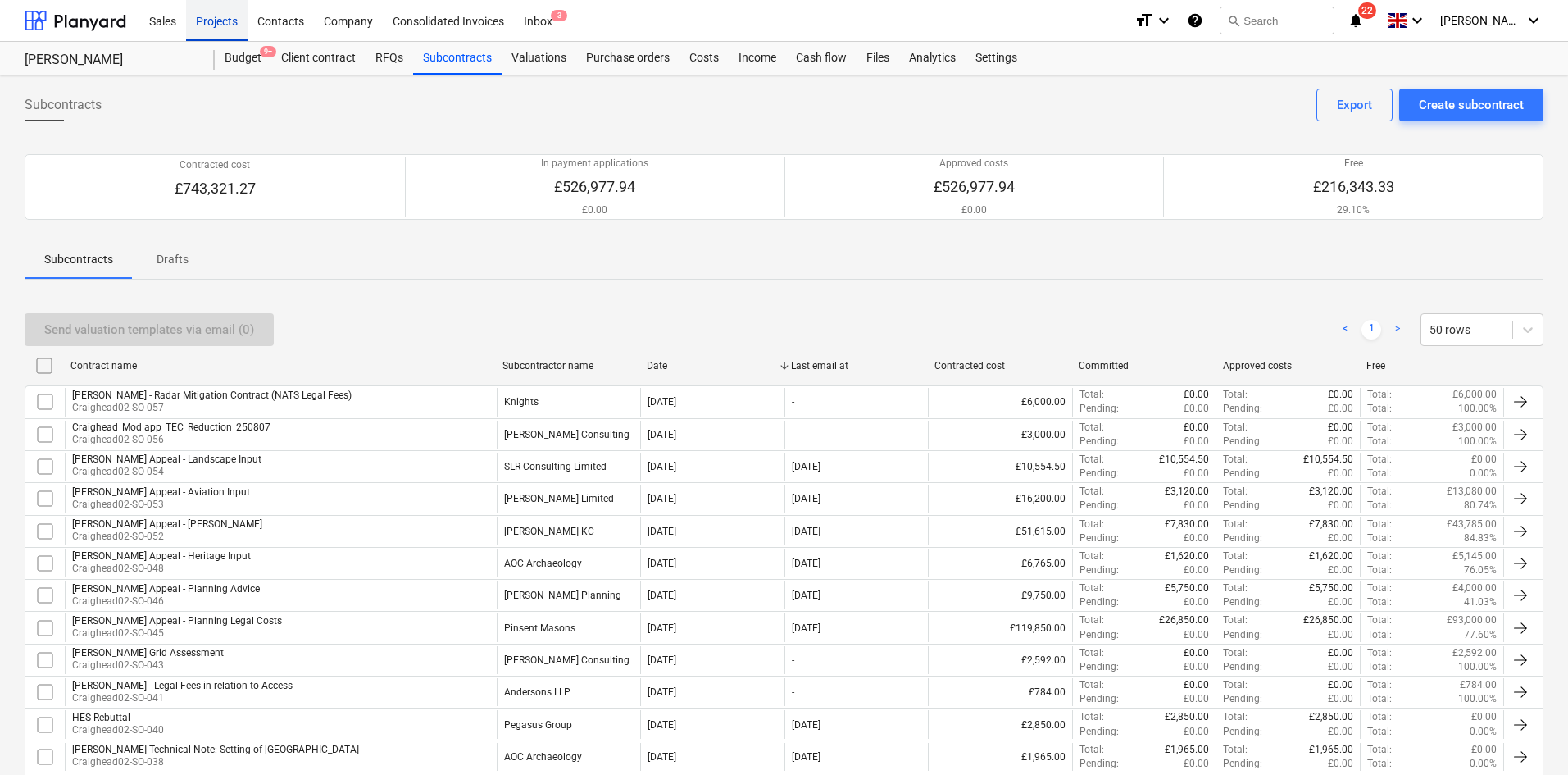
click at [220, 27] on div "Projects" at bounding box center [216, 19] width 62 height 41
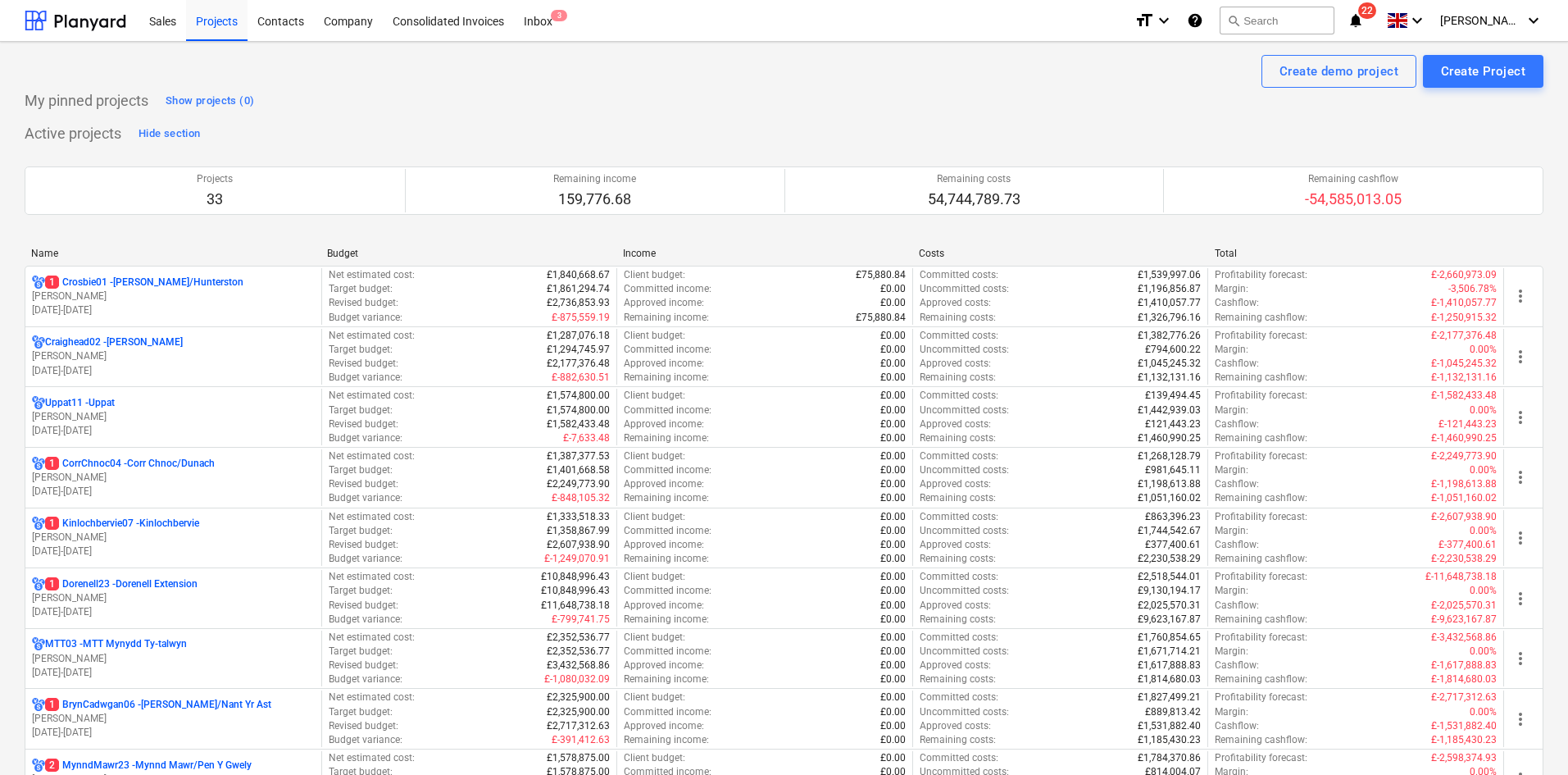
scroll to position [492, 0]
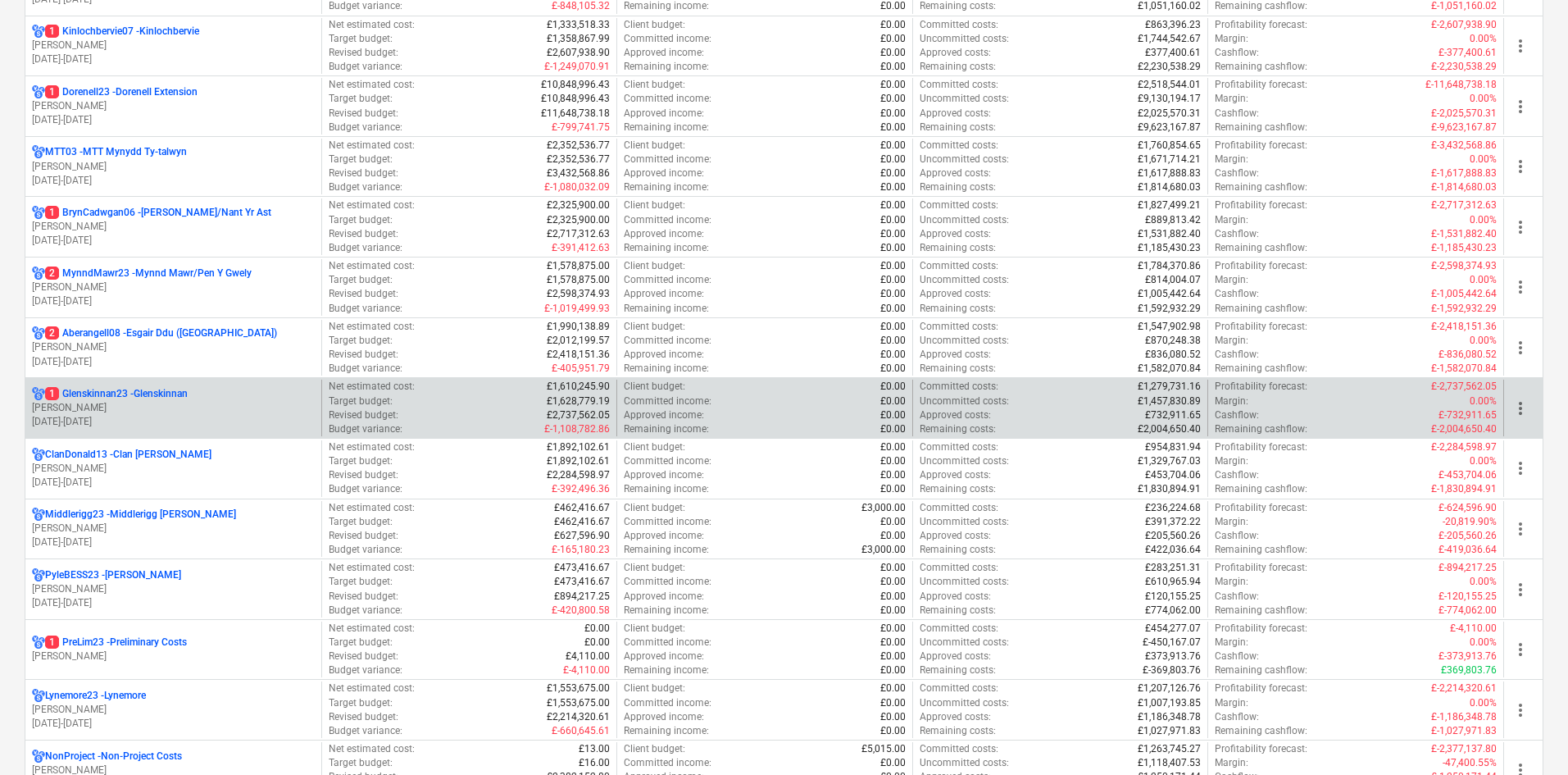
click at [259, 402] on p "[PERSON_NAME]" at bounding box center [173, 407] width 283 height 14
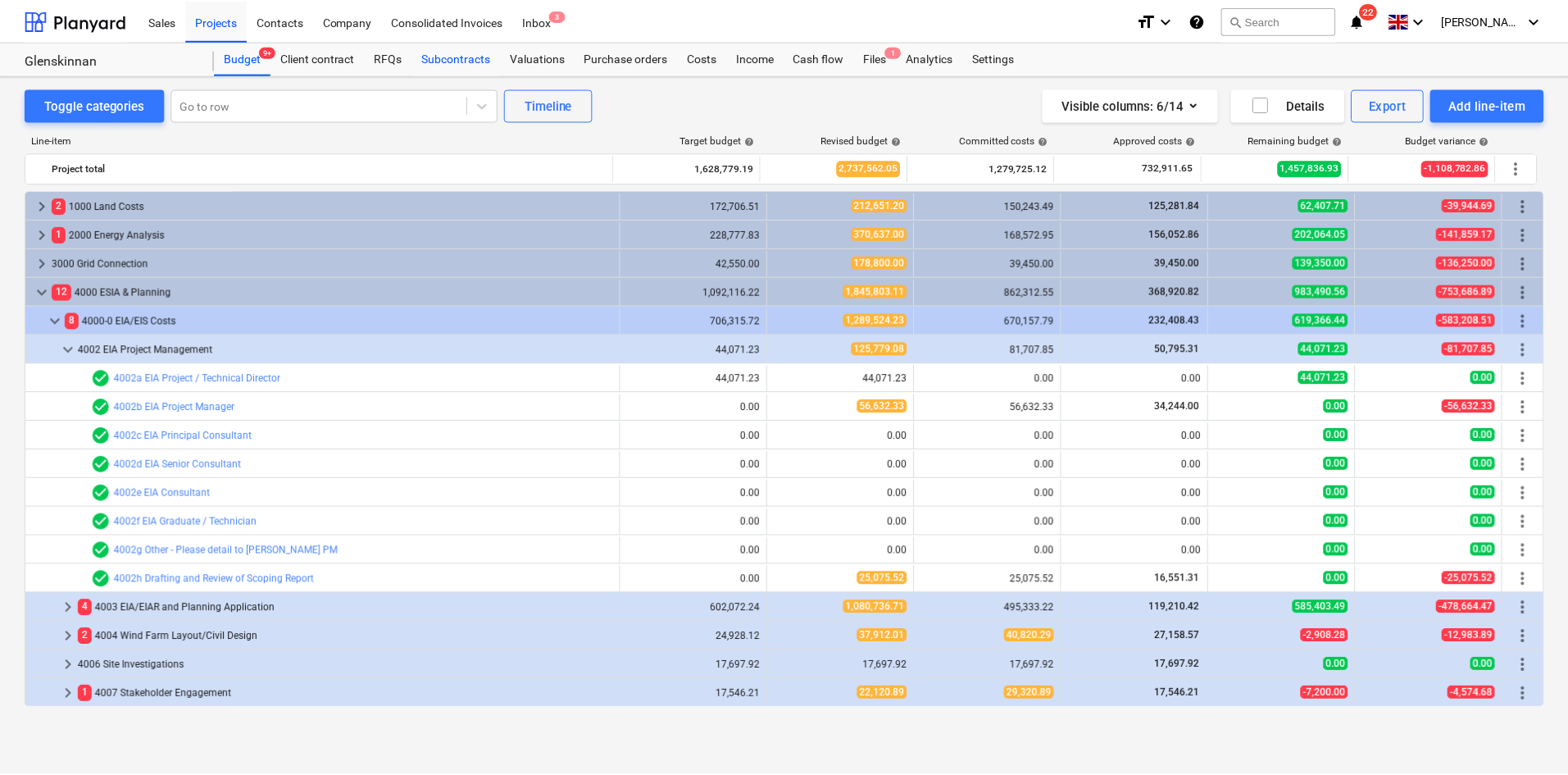
scroll to position [488, 0]
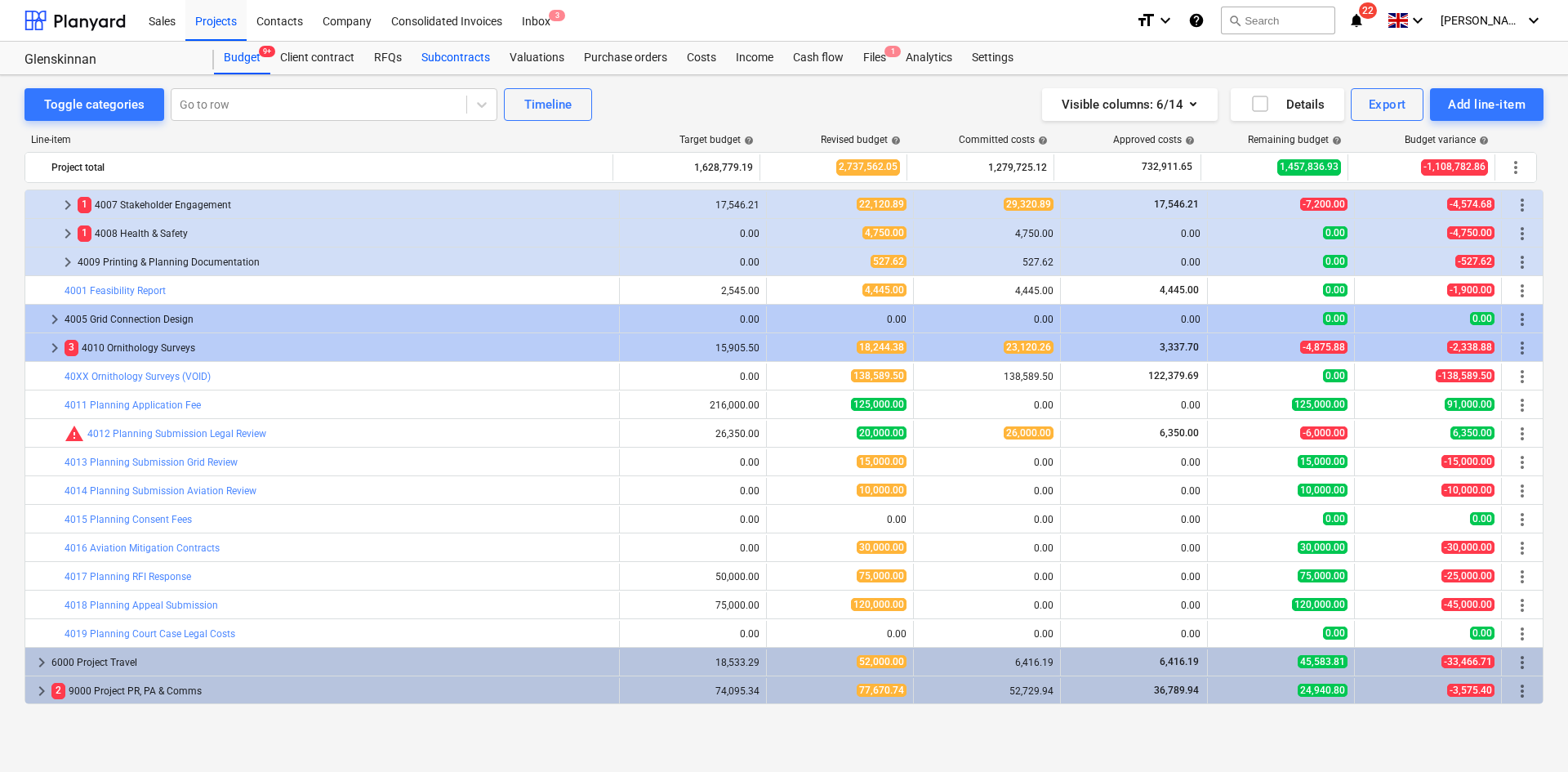
click at [436, 60] on div "Subcontracts" at bounding box center [456, 57] width 88 height 33
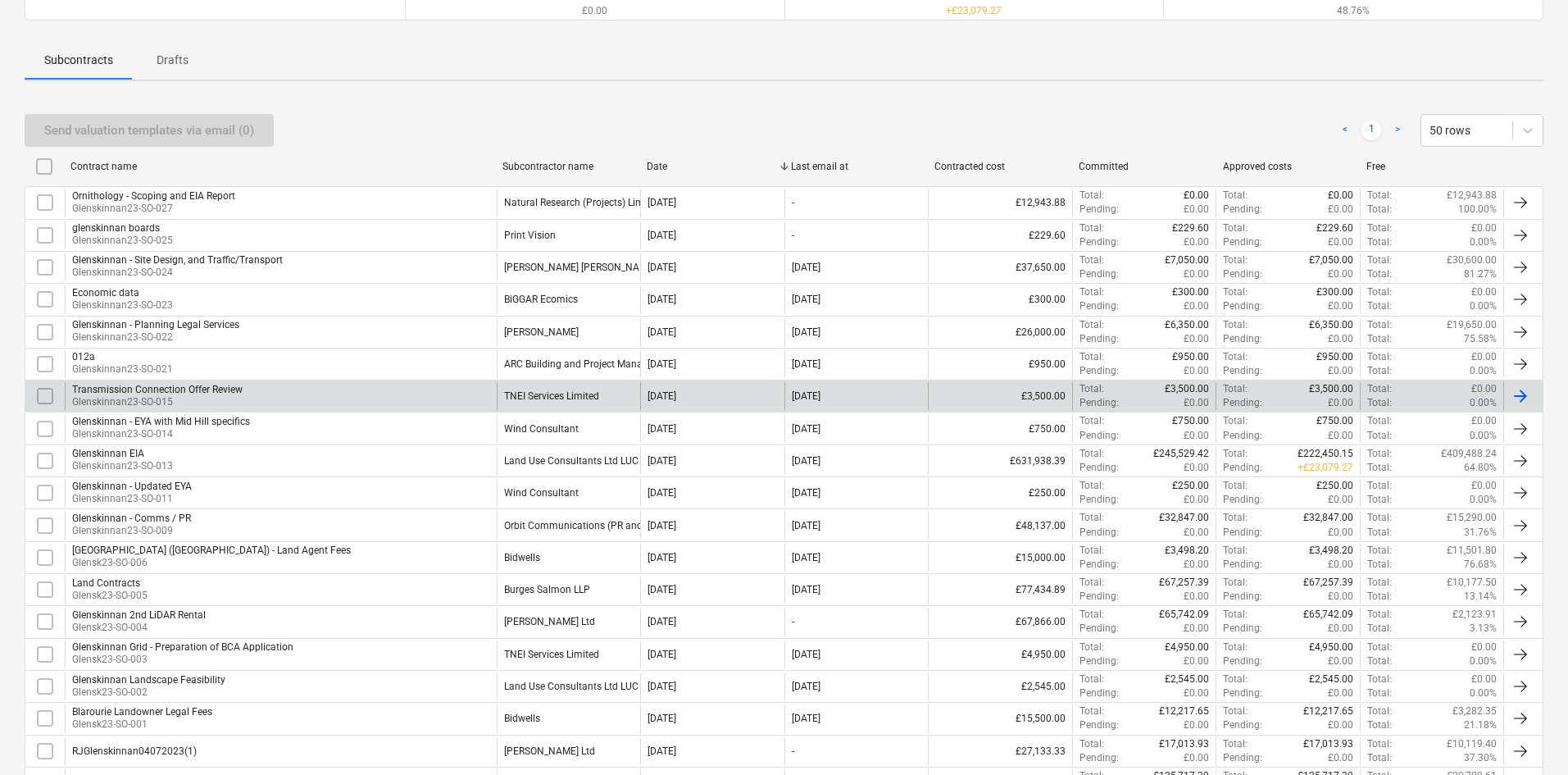
scroll to position [315, 0]
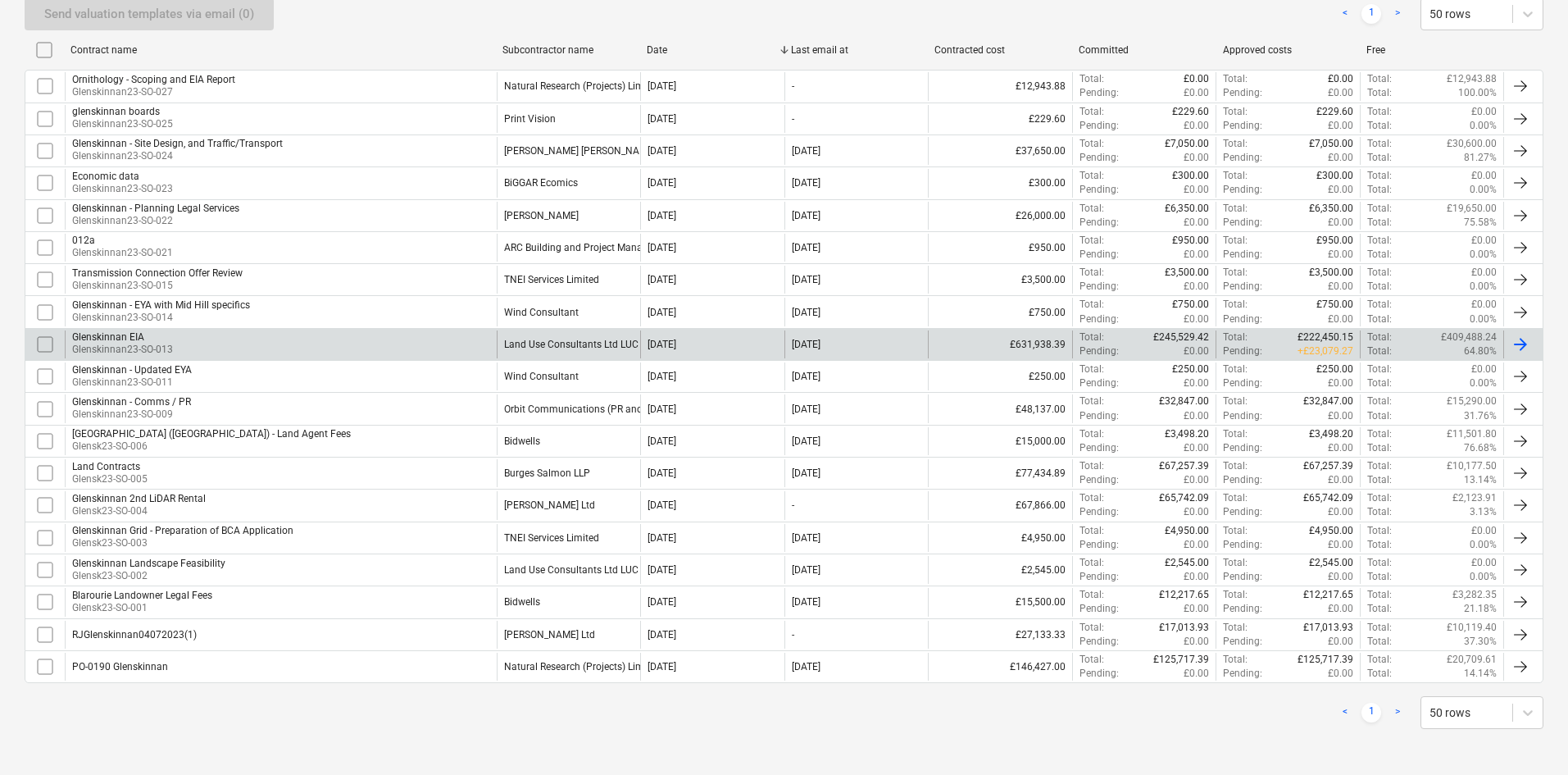
click at [398, 346] on div "Glenskinnan EIA Glenskinnan23-SO-013" at bounding box center [280, 344] width 432 height 28
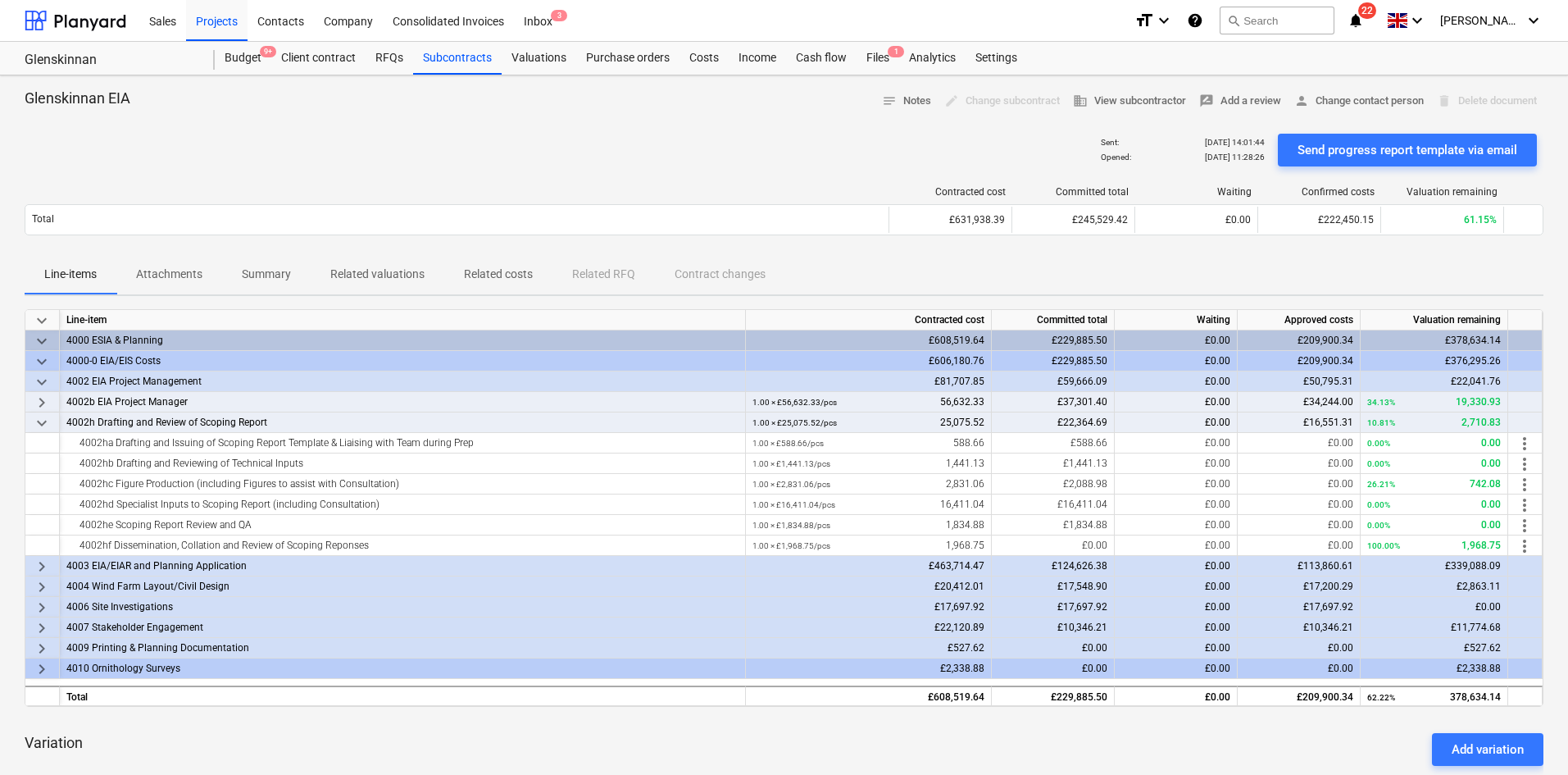
click at [365, 272] on p "Related valuations" at bounding box center [378, 274] width 95 height 17
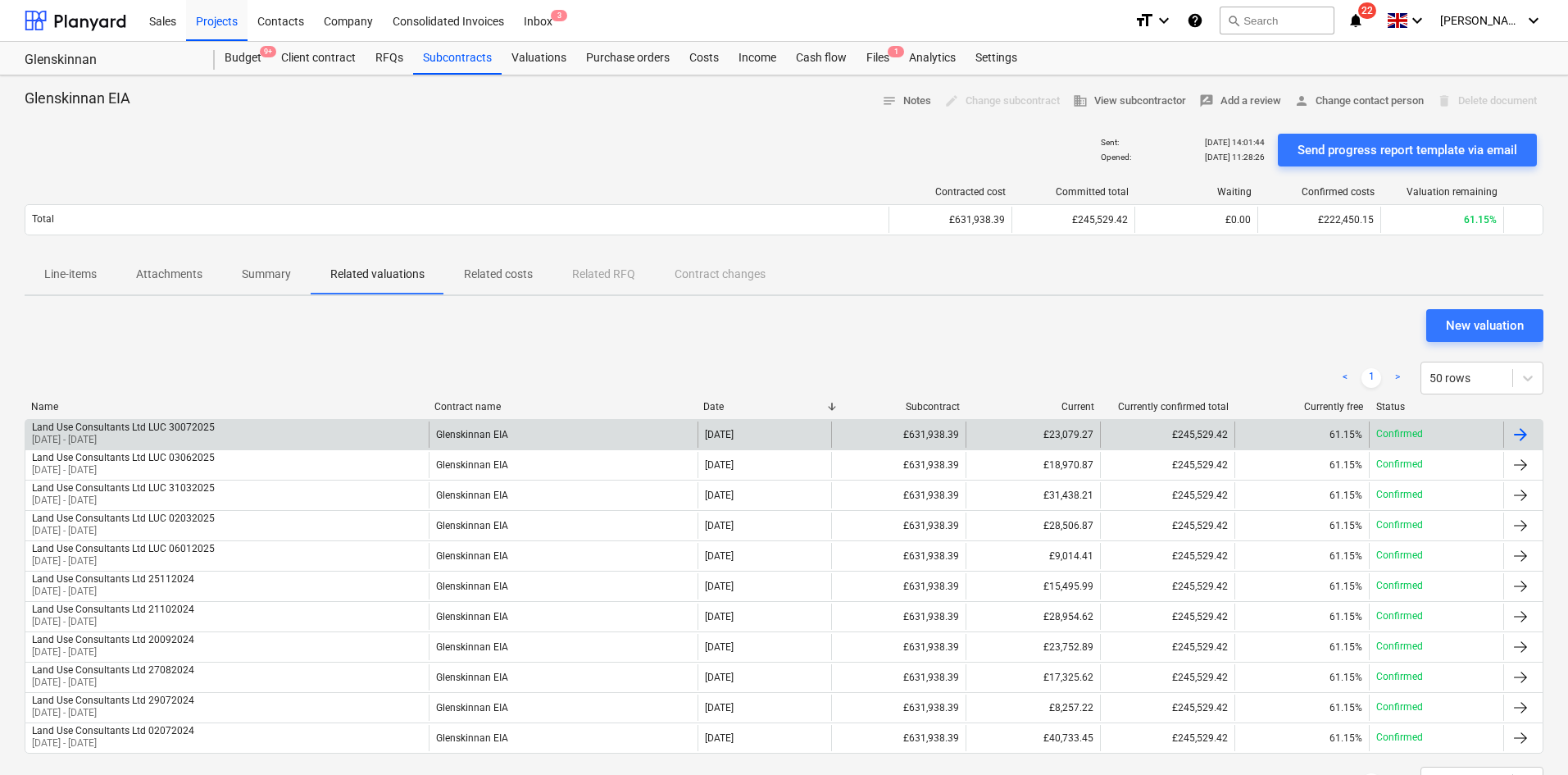
click at [286, 438] on div "Land Use Consultants Ltd [PERSON_NAME] 30072025 [DATE] - [DATE]" at bounding box center [226, 434] width 403 height 26
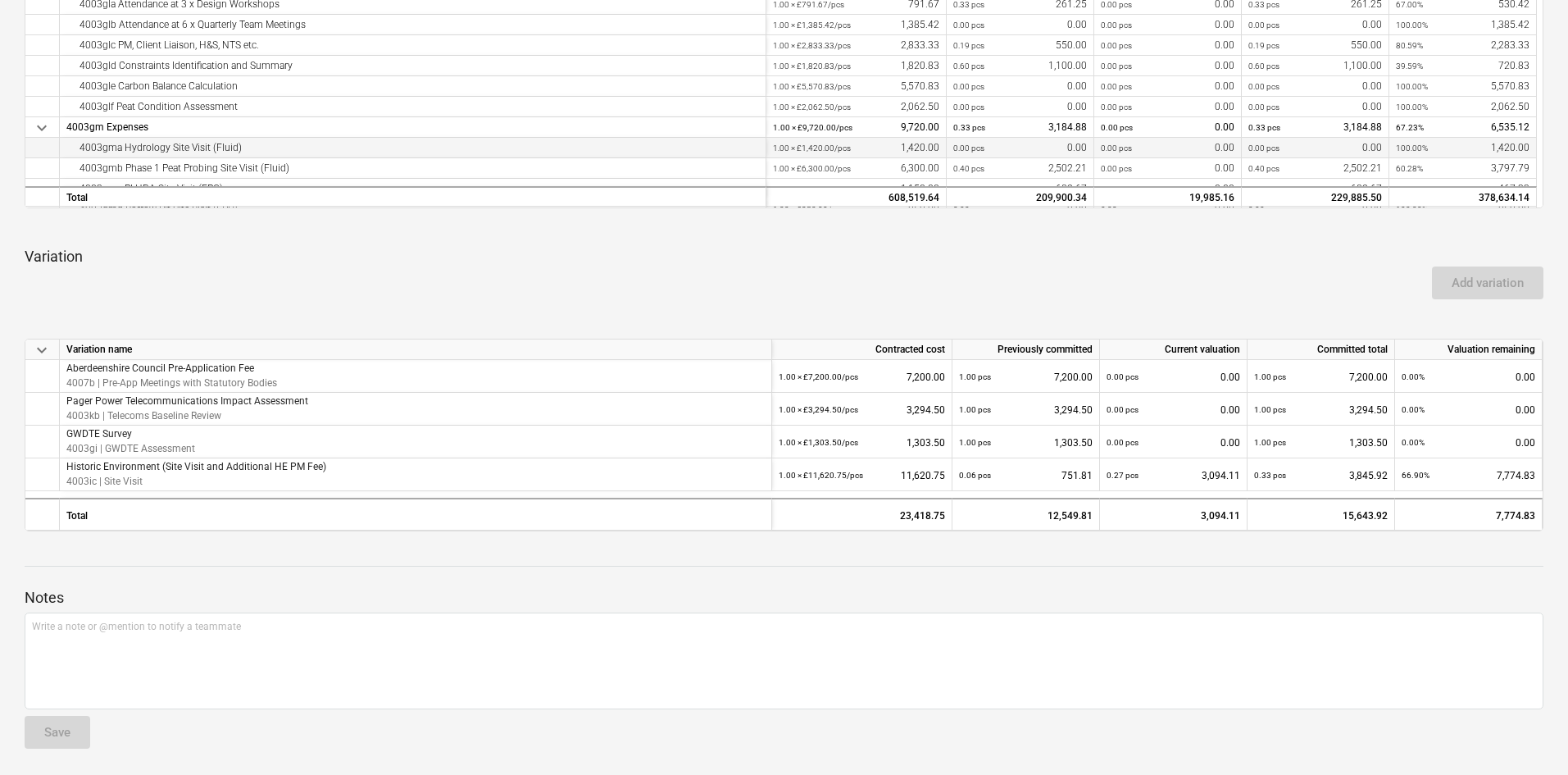
scroll to position [166, 0]
